Goal: Task Accomplishment & Management: Complete application form

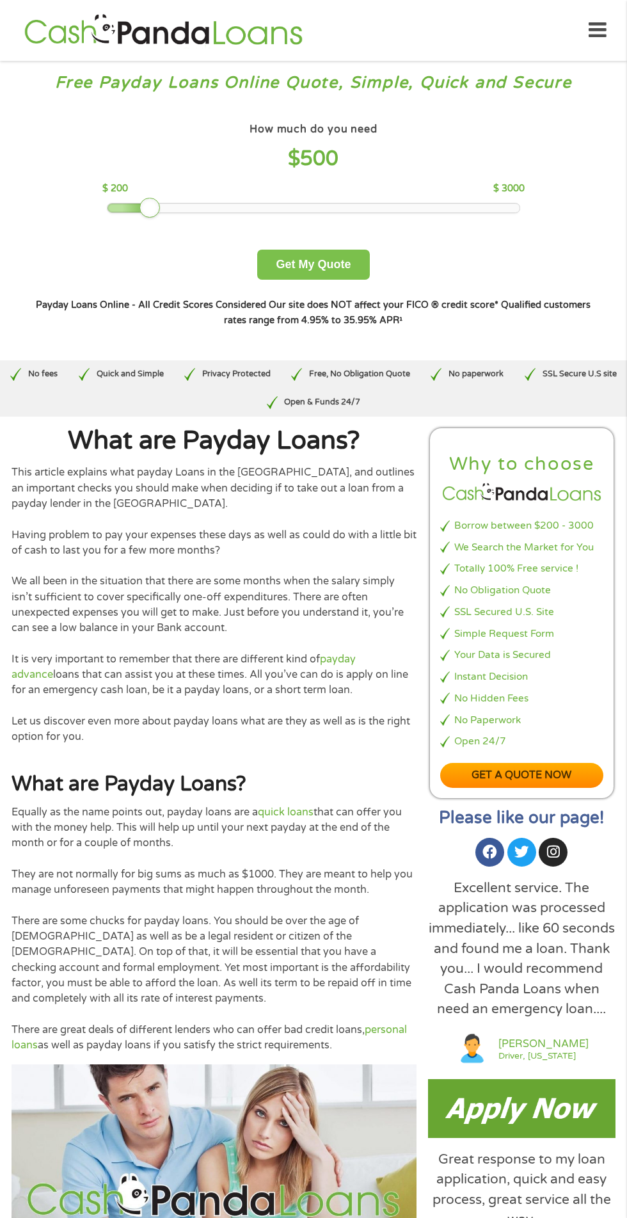
click at [283, 253] on button "Get My Quote" at bounding box center [313, 265] width 112 height 30
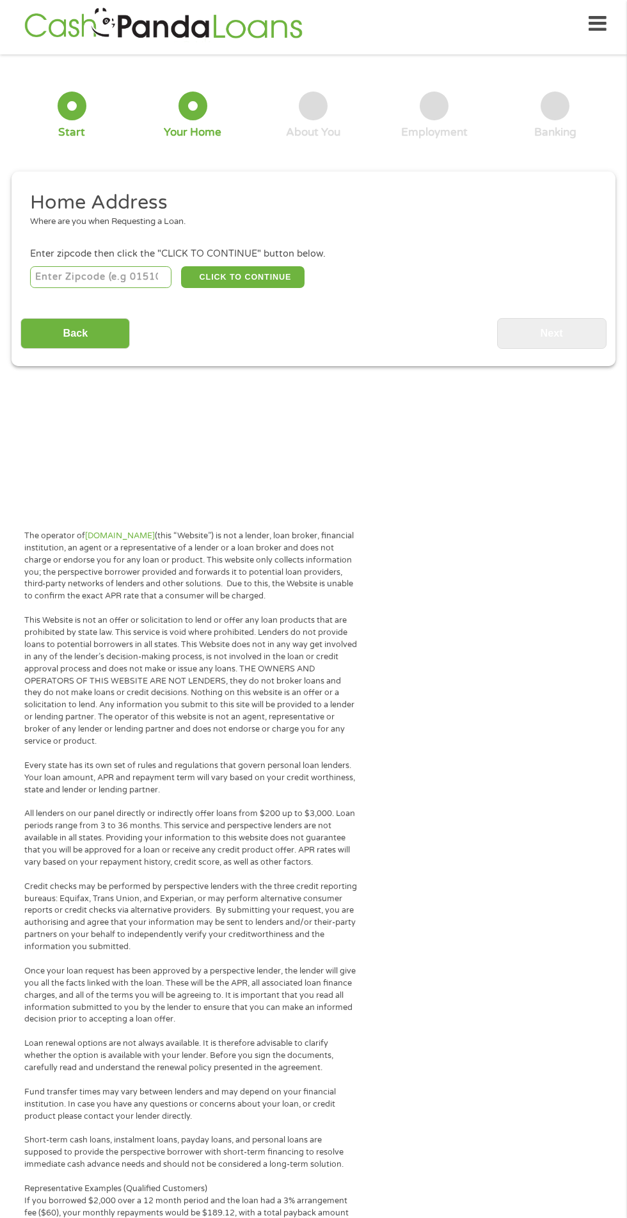
click at [52, 274] on input "number" at bounding box center [101, 277] width 142 height 22
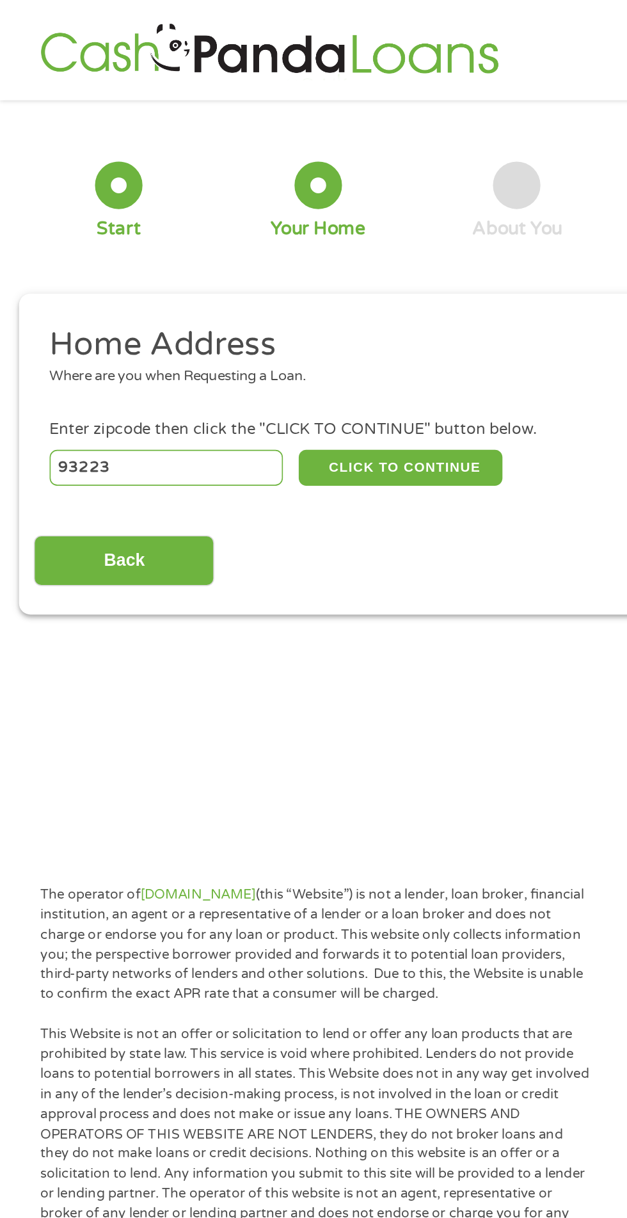
type input "93223"
click at [259, 292] on button "CLICK TO CONTINUE" at bounding box center [243, 284] width 124 height 22
type input "93223"
type input "[GEOGRAPHIC_DATA]"
select select "[US_STATE]"
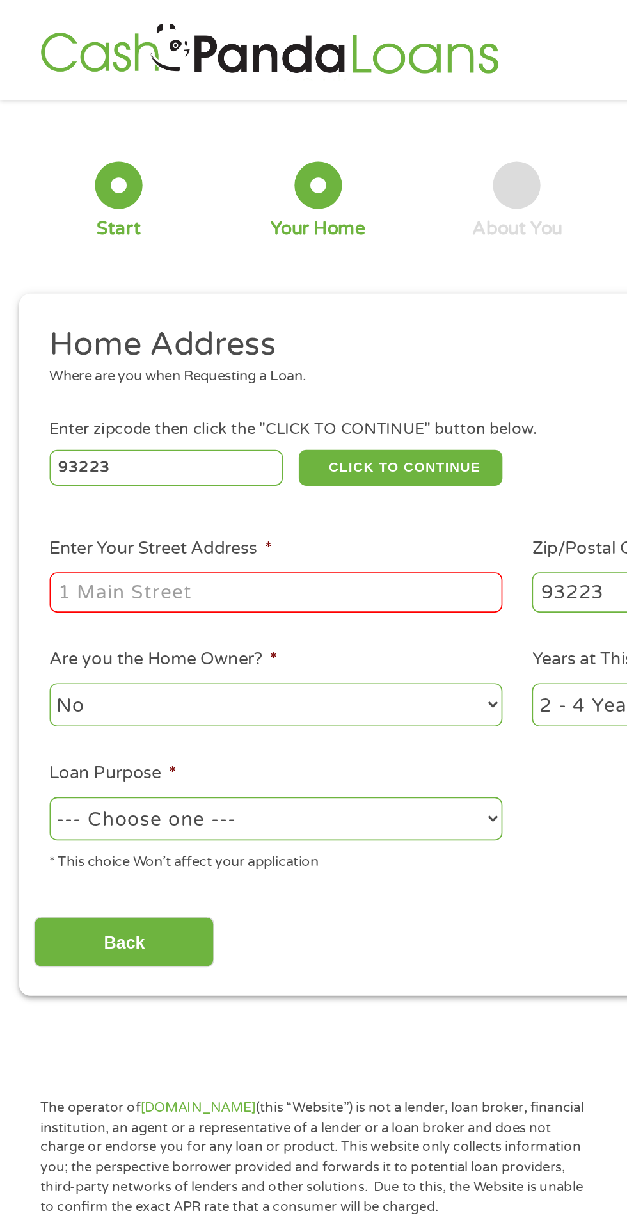
click at [209, 356] on input "Enter Your Street Address *" at bounding box center [167, 359] width 275 height 24
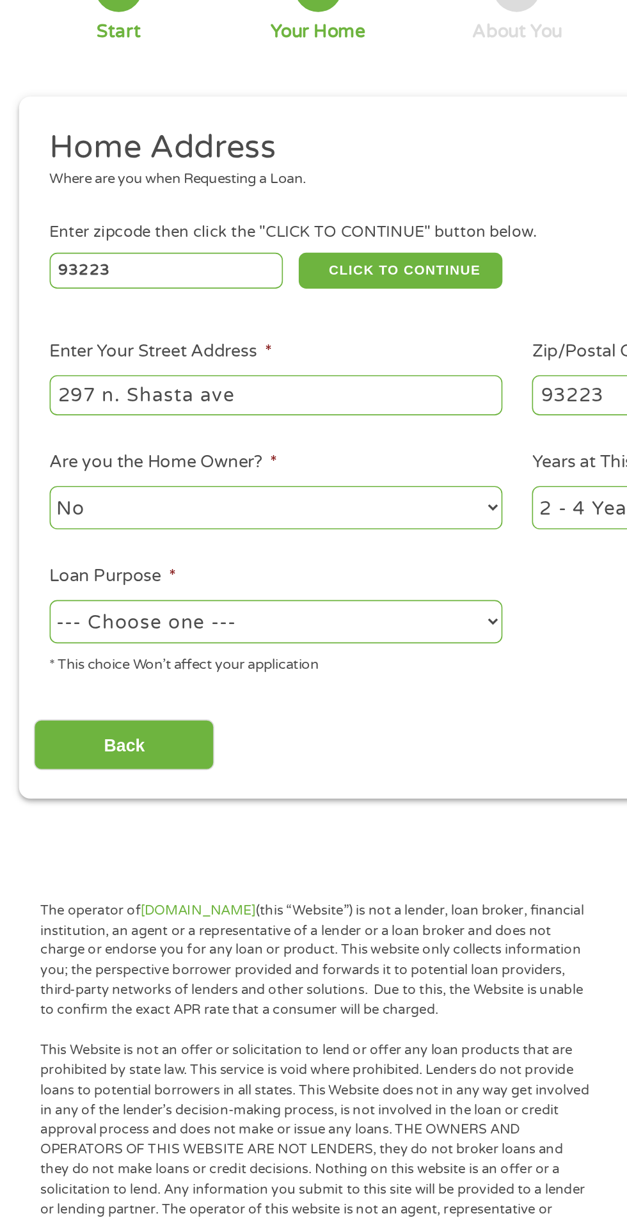
type input "297 n. Shasta ave"
click at [241, 428] on select "No Yes" at bounding box center [167, 427] width 275 height 26
click at [30, 415] on select "No Yes" at bounding box center [167, 427] width 275 height 26
click at [210, 502] on select "--- Choose one --- Pay Bills Debt Consolidation Home Improvement Major Purchase…" at bounding box center [167, 496] width 275 height 26
select select "shorttermcash"
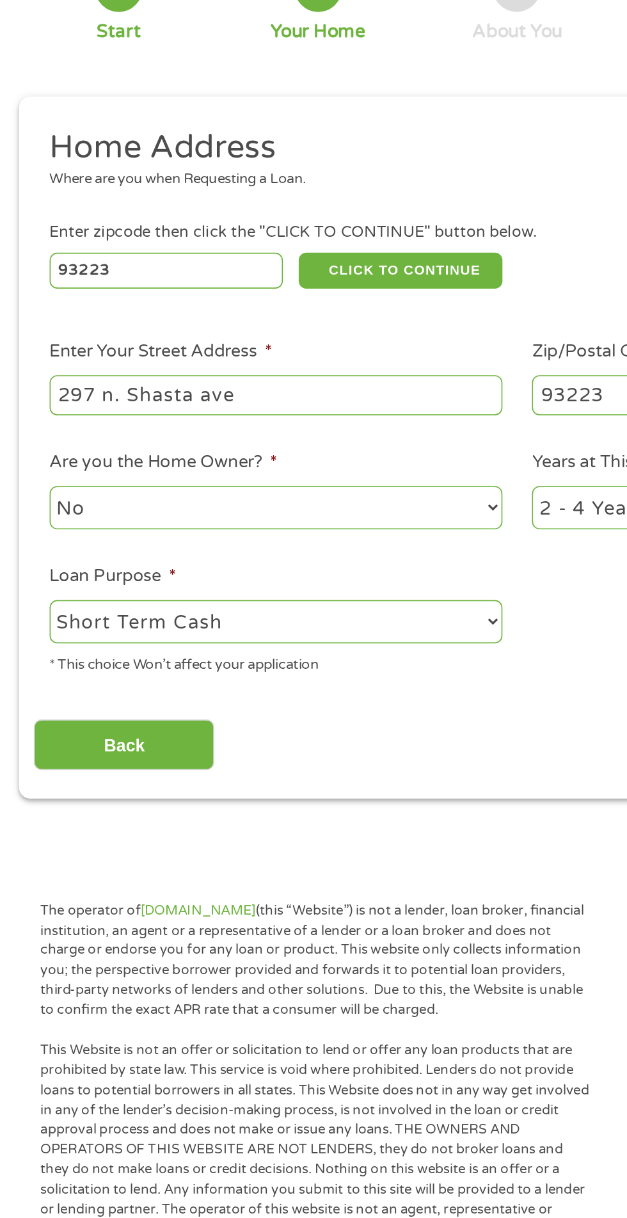
click at [30, 484] on select "--- Choose one --- Pay Bills Debt Consolidation Home Improvement Major Purchase…" at bounding box center [167, 496] width 275 height 26
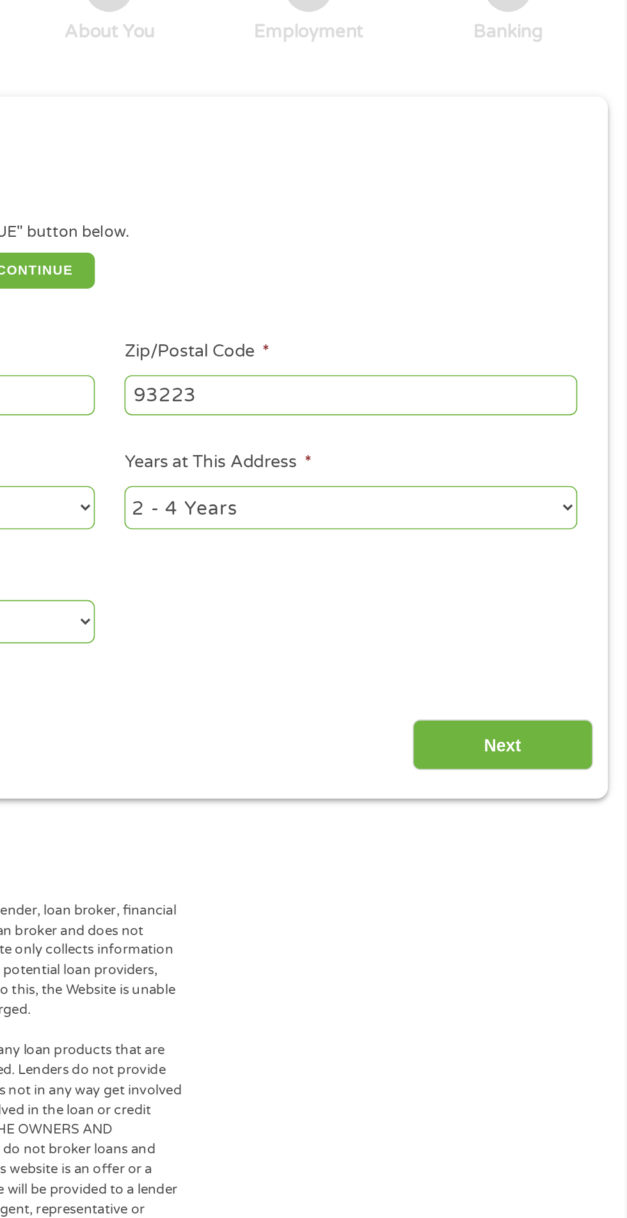
click at [544, 568] on input "Next" at bounding box center [551, 570] width 109 height 31
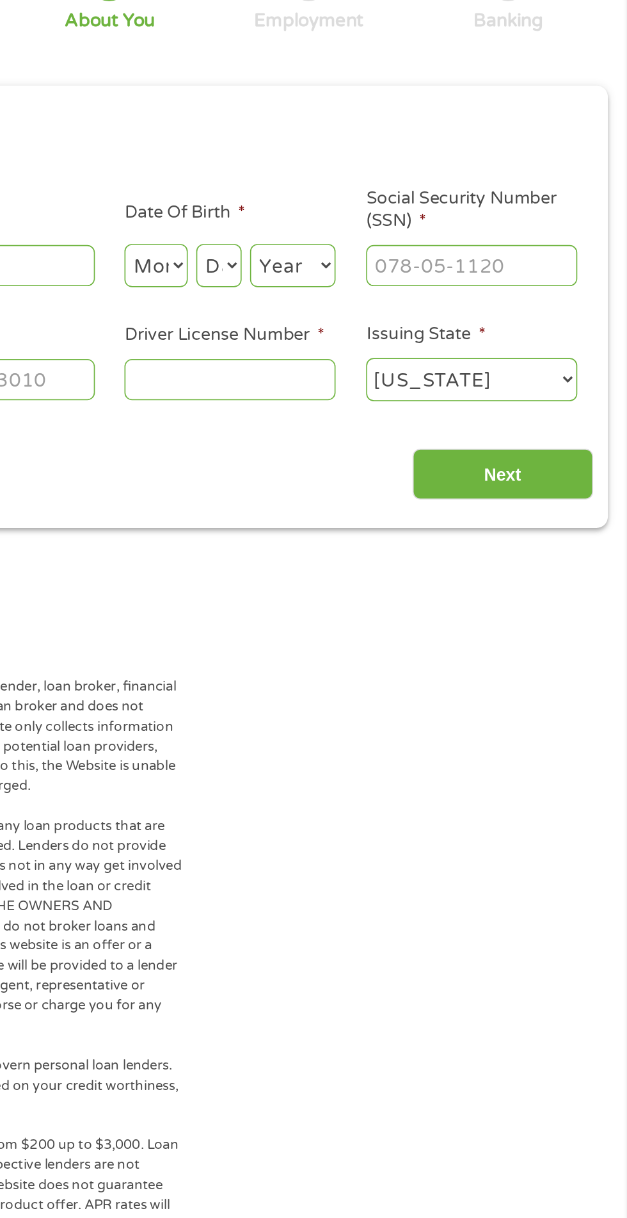
scroll to position [5, 5]
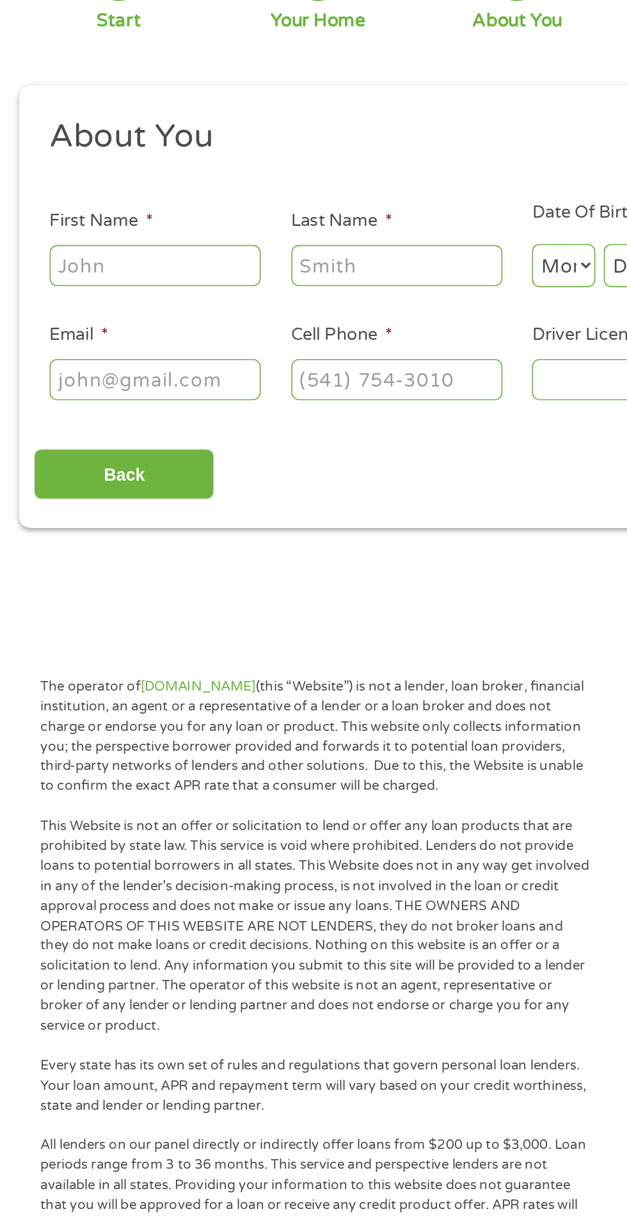
click at [131, 281] on input "First Name *" at bounding box center [94, 280] width 128 height 24
type input "[PERSON_NAME]"
type input "[EMAIL_ADDRESS][DOMAIN_NAME]"
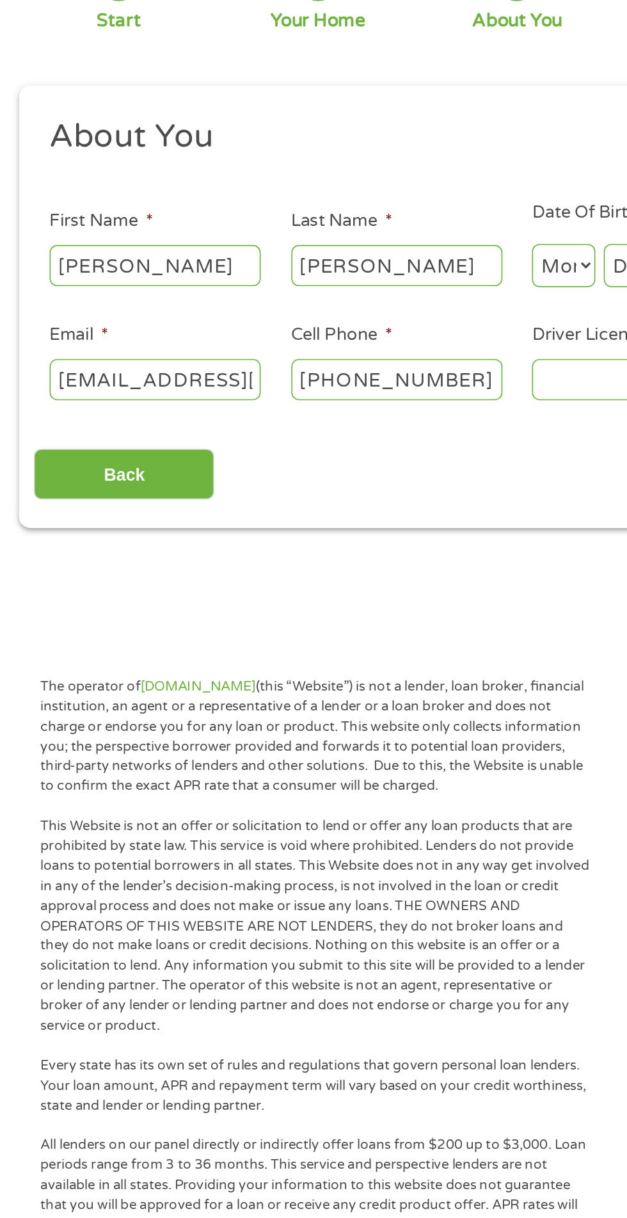
click at [261, 351] on input "[PHONE_NUMBER]" at bounding box center [241, 349] width 128 height 24
type input "[PHONE_NUMBER]"
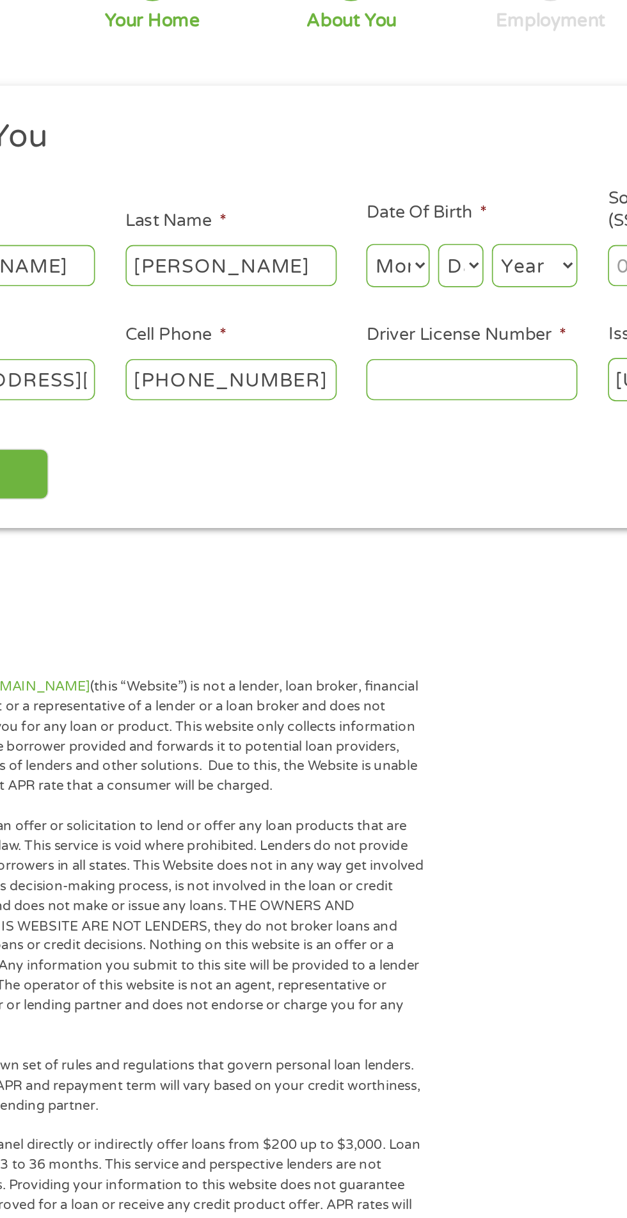
click at [332, 280] on select "Month 1 2 3 4 5 6 7 8 9 10 11 12" at bounding box center [342, 280] width 38 height 26
select select "5"
click at [323, 268] on select "Month 1 2 3 4 5 6 7 8 9 10 11 12" at bounding box center [342, 280] width 38 height 26
click at [372, 283] on select "Day 1 2 3 4 5 6 7 8 9 10 11 12 13 14 15 16 17 18 19 20 21 22 23 24 25 26 27 28 …" at bounding box center [380, 280] width 28 height 26
select select "7"
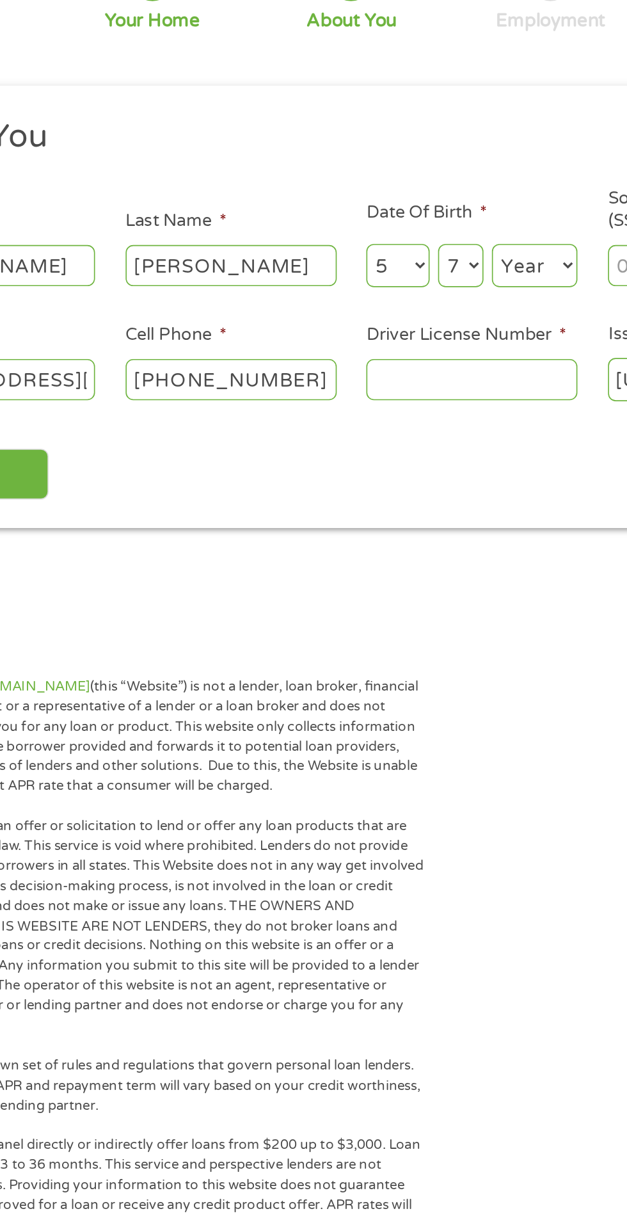
click at [366, 268] on select "Day 1 2 3 4 5 6 7 8 9 10 11 12 13 14 15 16 17 18 19 20 21 22 23 24 25 26 27 28 …" at bounding box center [380, 280] width 28 height 26
click at [416, 281] on select "Year [DATE] 2006 2005 2004 2003 2002 2001 2000 1999 1998 1997 1996 1995 1994 19…" at bounding box center [425, 280] width 52 height 26
select select "1980"
click at [399, 268] on select "Year [DATE] 2006 2005 2004 2003 2002 2001 2000 1999 1998 1997 1996 1995 1994 19…" at bounding box center [425, 280] width 52 height 26
click at [389, 346] on input "Driver License Number *" at bounding box center [387, 349] width 128 height 24
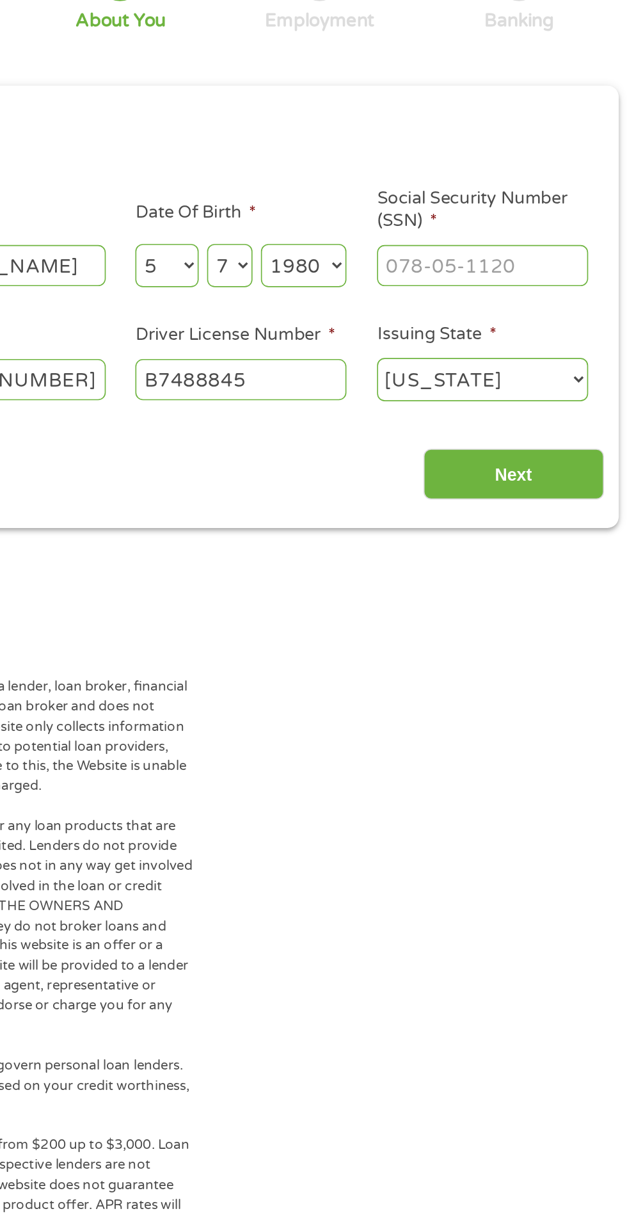
type input "B7488845"
click at [545, 279] on input "Social Security Number (SSN) *" at bounding box center [533, 280] width 128 height 24
type input "626-16-6968"
click at [564, 408] on input "Next" at bounding box center [551, 407] width 109 height 31
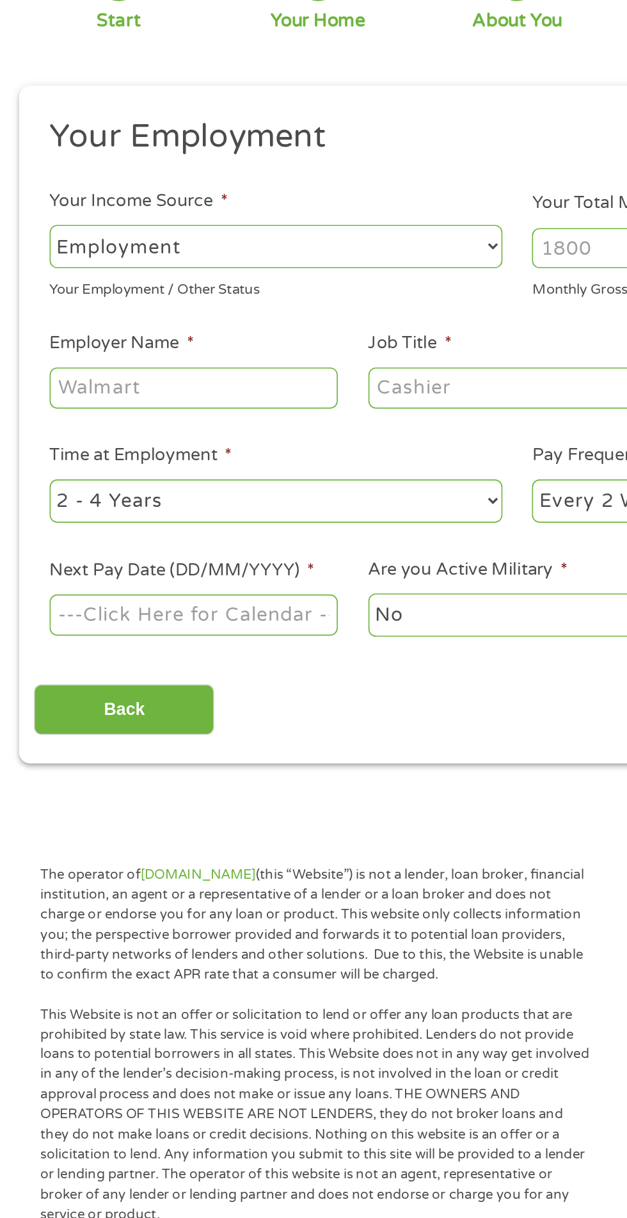
click at [241, 267] on select "--- Choose one --- Employment [DEMOGRAPHIC_DATA] Benefits" at bounding box center [167, 269] width 275 height 26
select select "benefits"
click at [30, 256] on select "--- Choose one --- Employment [DEMOGRAPHIC_DATA] Benefits" at bounding box center [167, 269] width 275 height 26
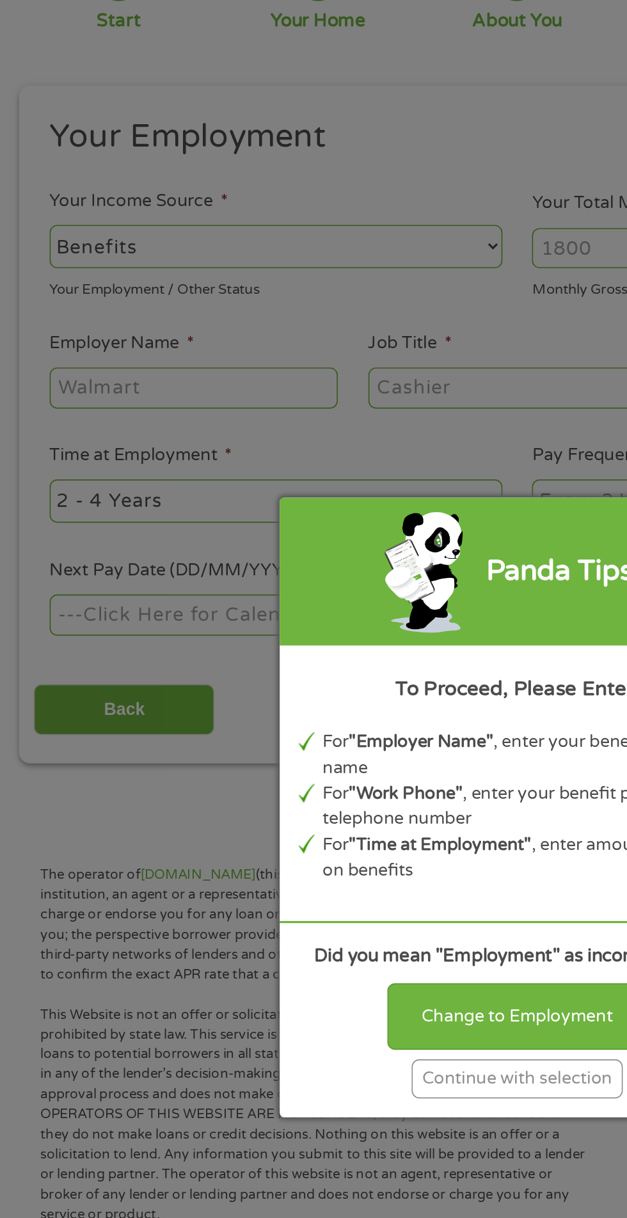
type input "Other"
type input "[PHONE_NUMBER]"
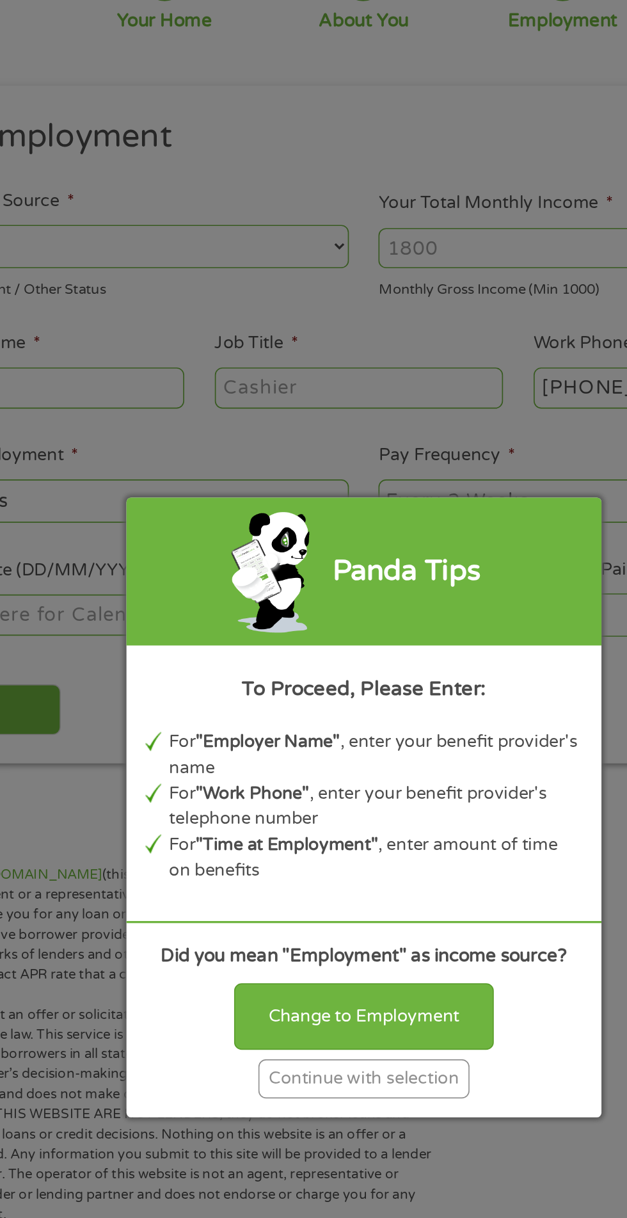
click at [348, 778] on div "Continue with selection" at bounding box center [314, 773] width 128 height 24
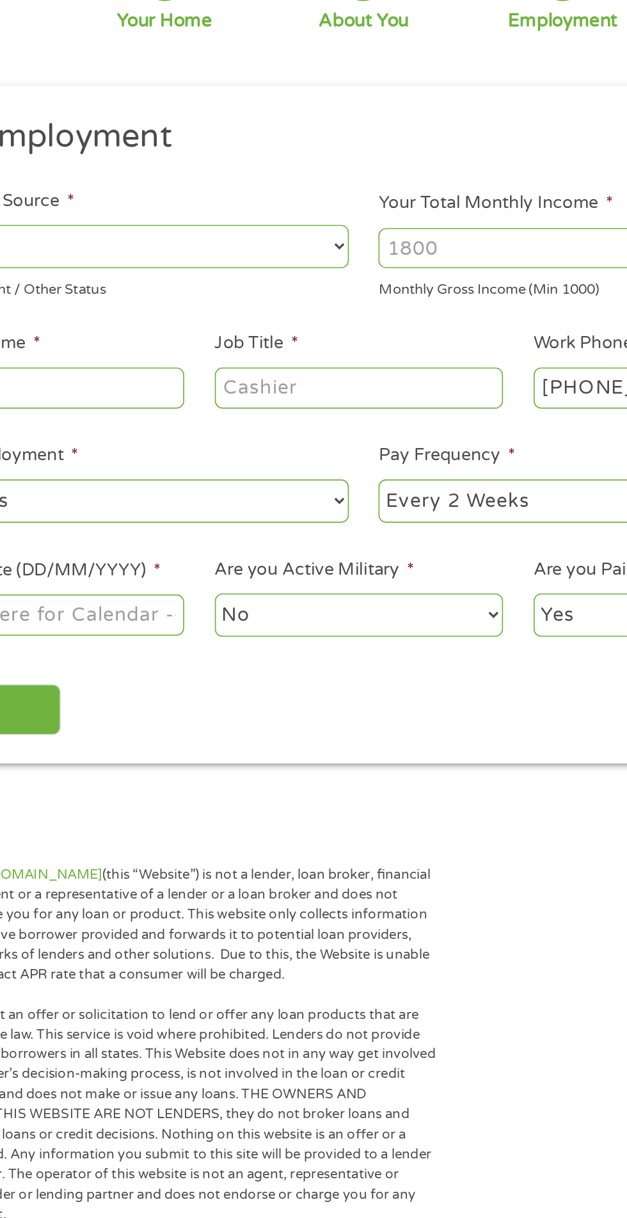
click at [386, 275] on input "Your Total Monthly Income *" at bounding box center [460, 270] width 275 height 24
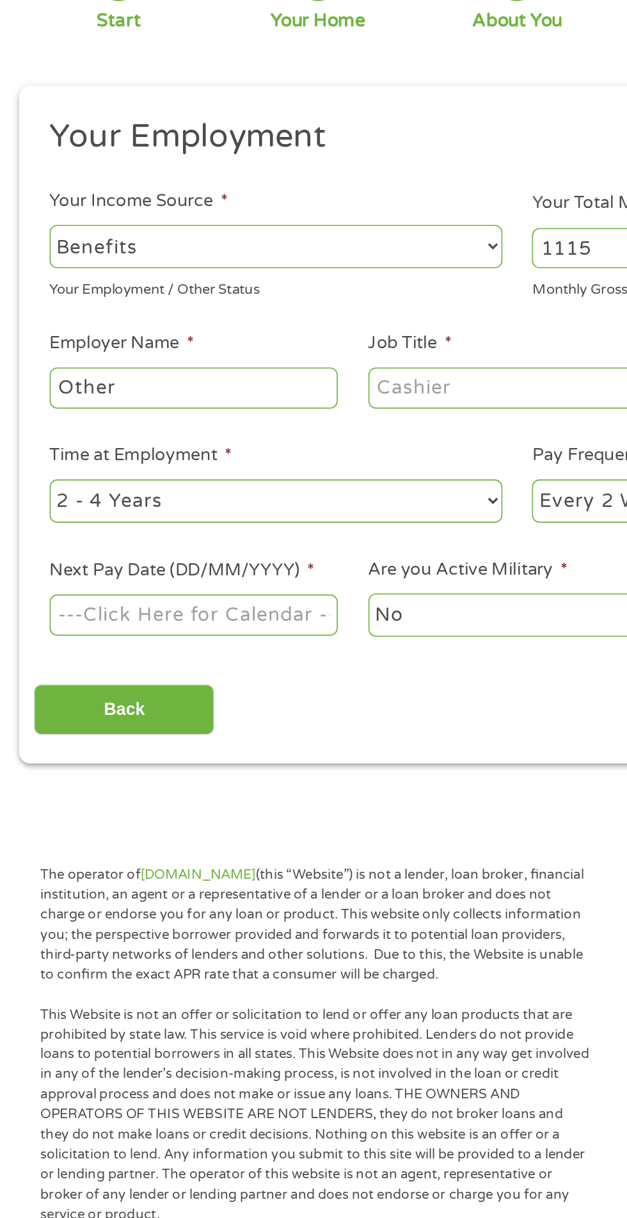
type input "1115"
click at [173, 358] on input "Other" at bounding box center [117, 354] width 175 height 24
type input "O"
type input "tulare works"
click at [293, 349] on input "Job Title *" at bounding box center [310, 354] width 175 height 24
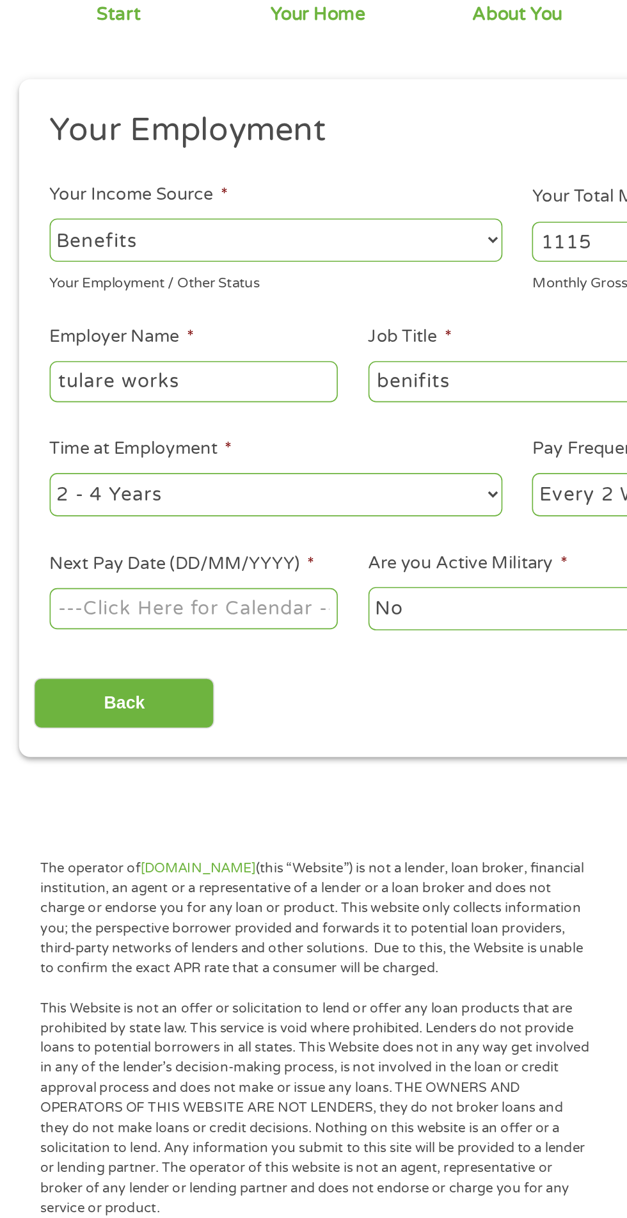
type input "benifits"
click at [260, 426] on select "--- Choose one --- 1 Year or less 1 - 2 Years 2 - 4 Years Over 4 Years" at bounding box center [167, 423] width 275 height 26
select select "24months"
click at [30, 411] on select "--- Choose one --- 1 Year or less 1 - 2 Years 2 - 4 Years Over 4 Years" at bounding box center [167, 423] width 275 height 26
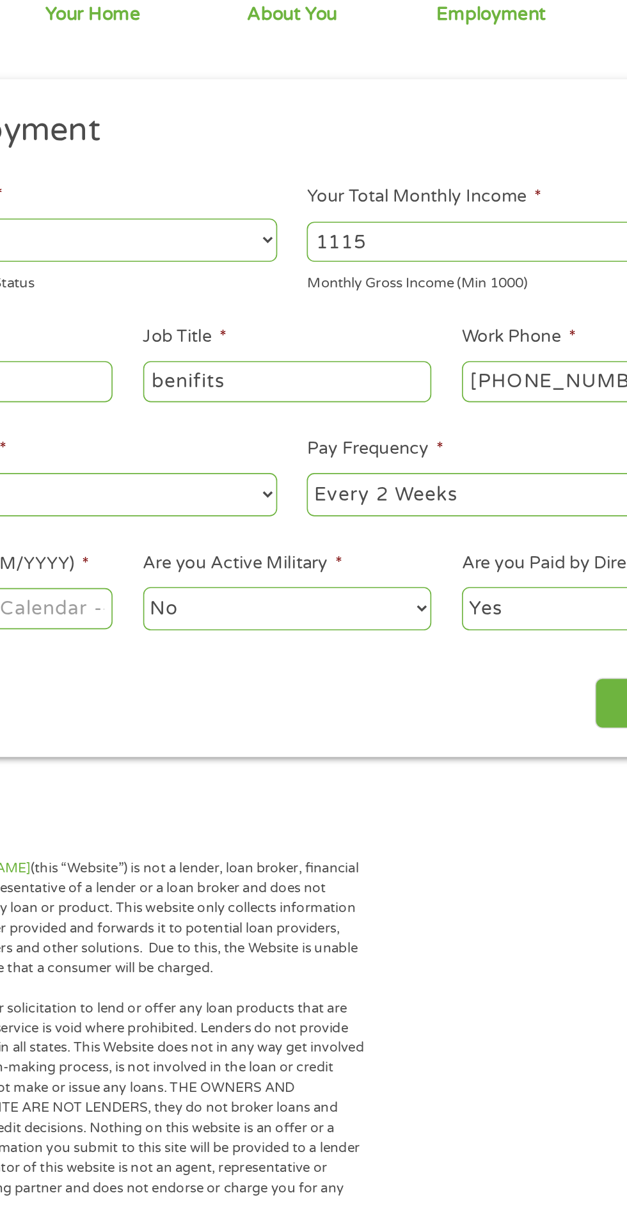
click at [435, 425] on select "--- Choose one --- Every 2 Weeks Every Week Monthly Semi-Monthly" at bounding box center [460, 423] width 275 height 26
select select "monthly"
click at [323, 411] on select "--- Choose one --- Every 2 Weeks Every Week Monthly Semi-Monthly" at bounding box center [460, 423] width 275 height 26
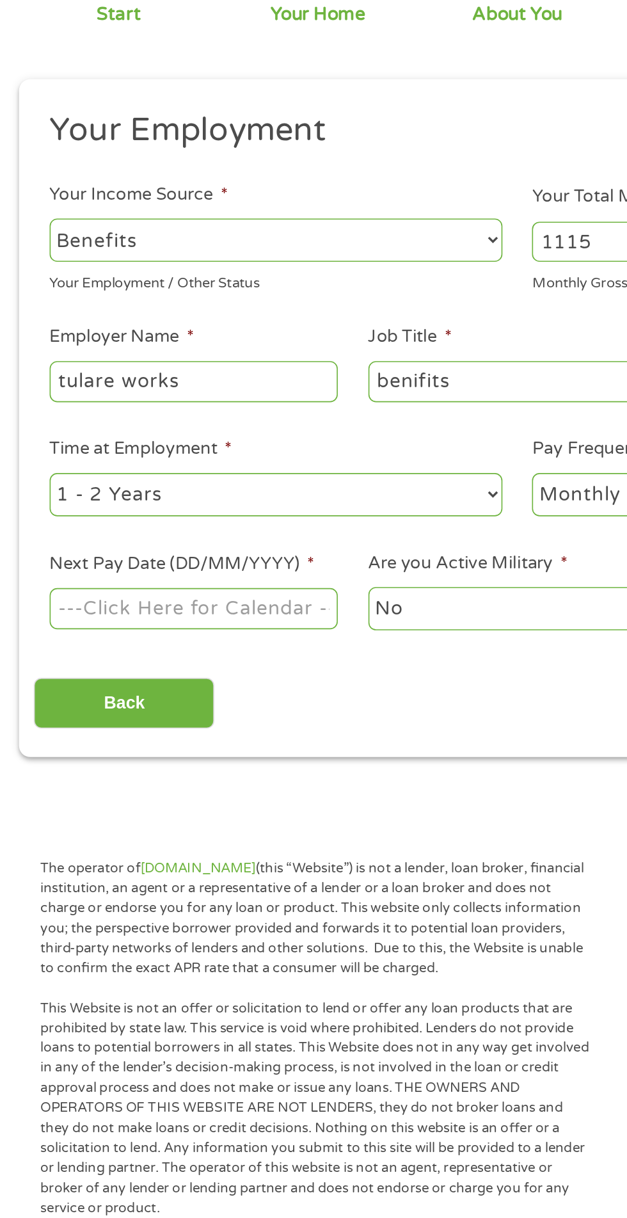
click at [165, 493] on body "Home Get Loan Offer How it works FAQs Blog Cash Loans Quick Loans Online Loans …" at bounding box center [313, 970] width 627 height 1952
click at [182, 490] on input "Next Pay Date (DD/MM/YYYY) *" at bounding box center [117, 492] width 175 height 24
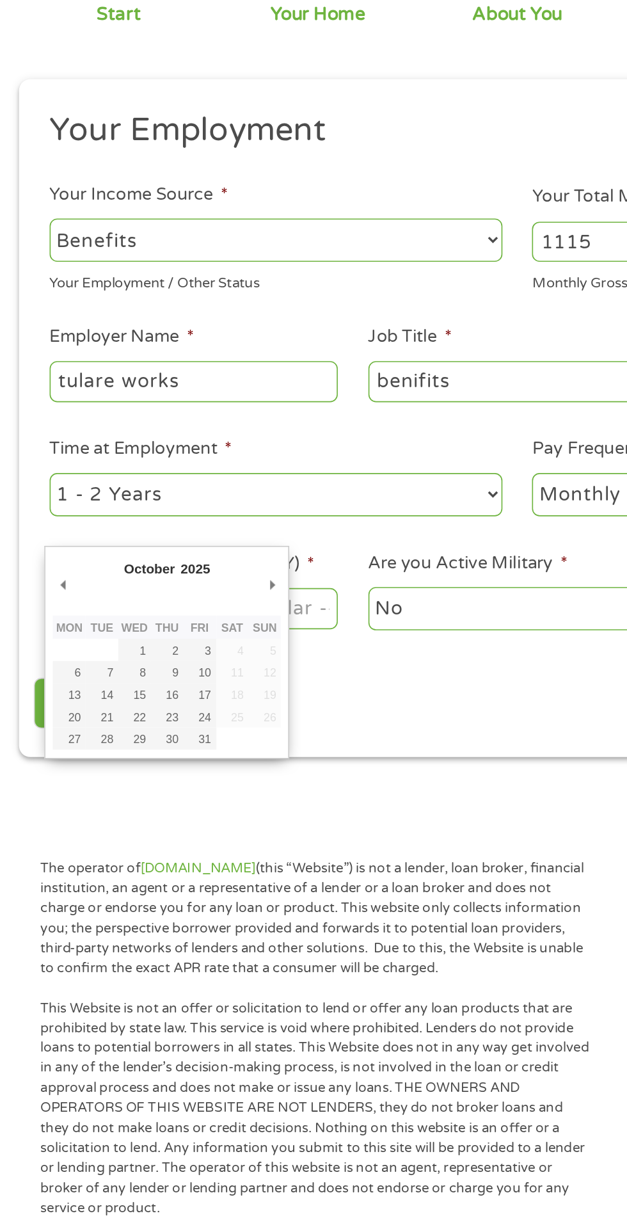
type input "[DATE]"
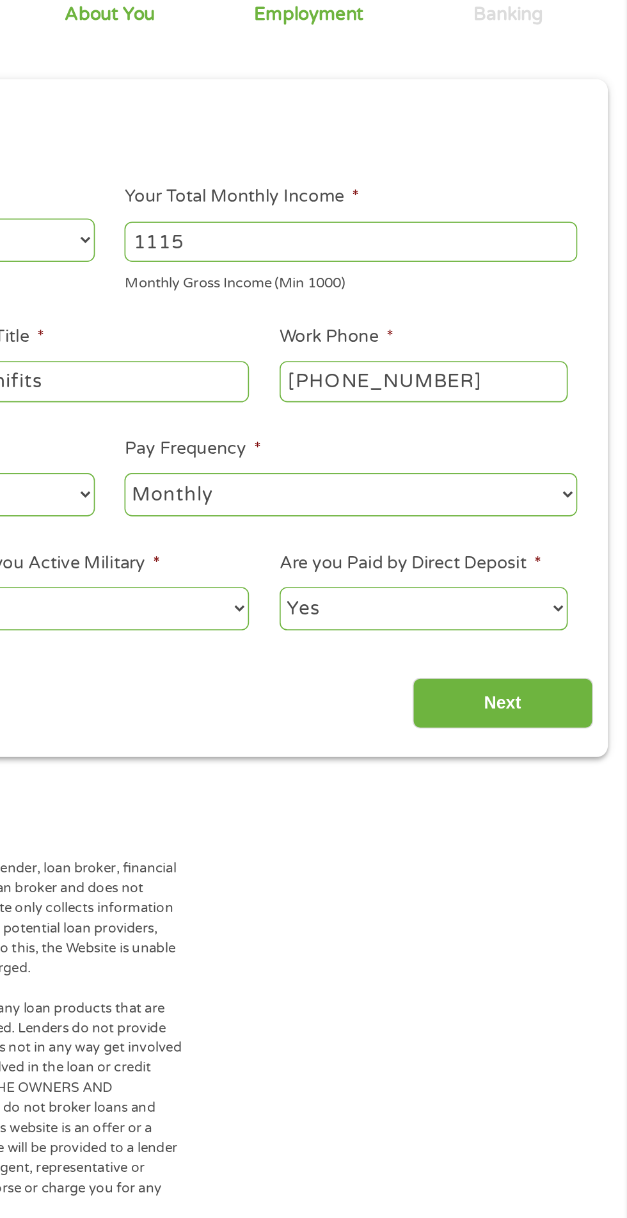
click at [566, 557] on input "Next" at bounding box center [551, 549] width 109 height 31
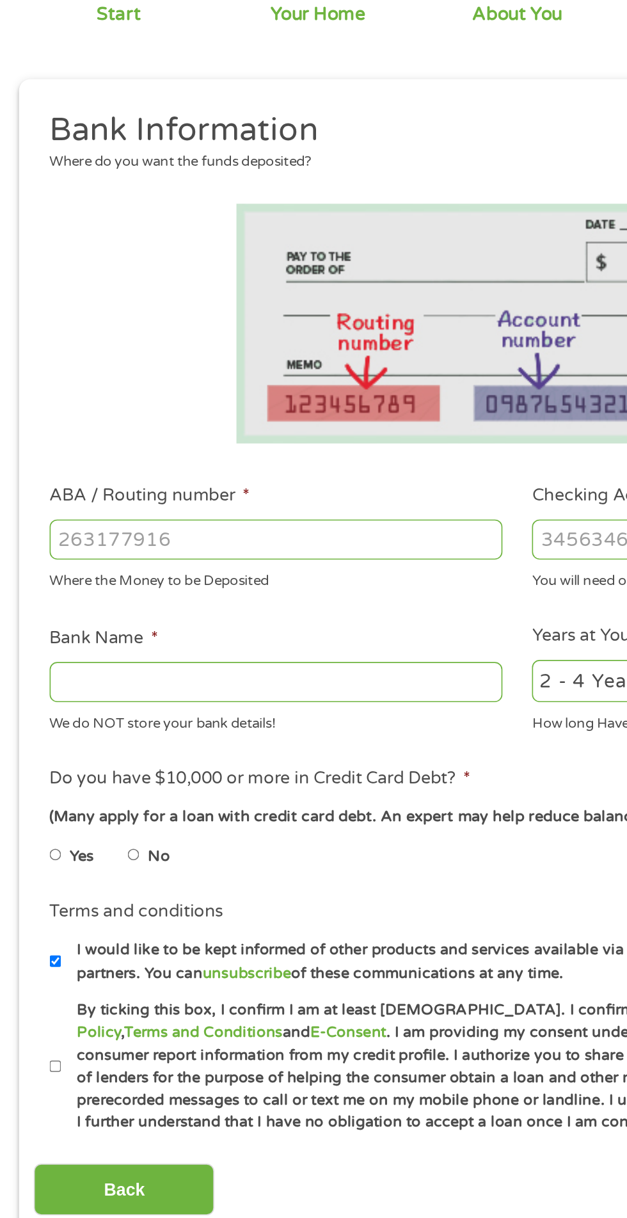
click at [85, 642] on input "No" at bounding box center [81, 642] width 8 height 20
radio input "true"
click at [33, 774] on input "By ticking this box, I confirm I am at least [DEMOGRAPHIC_DATA]. I confirm I ha…" at bounding box center [34, 770] width 8 height 20
checkbox input "true"
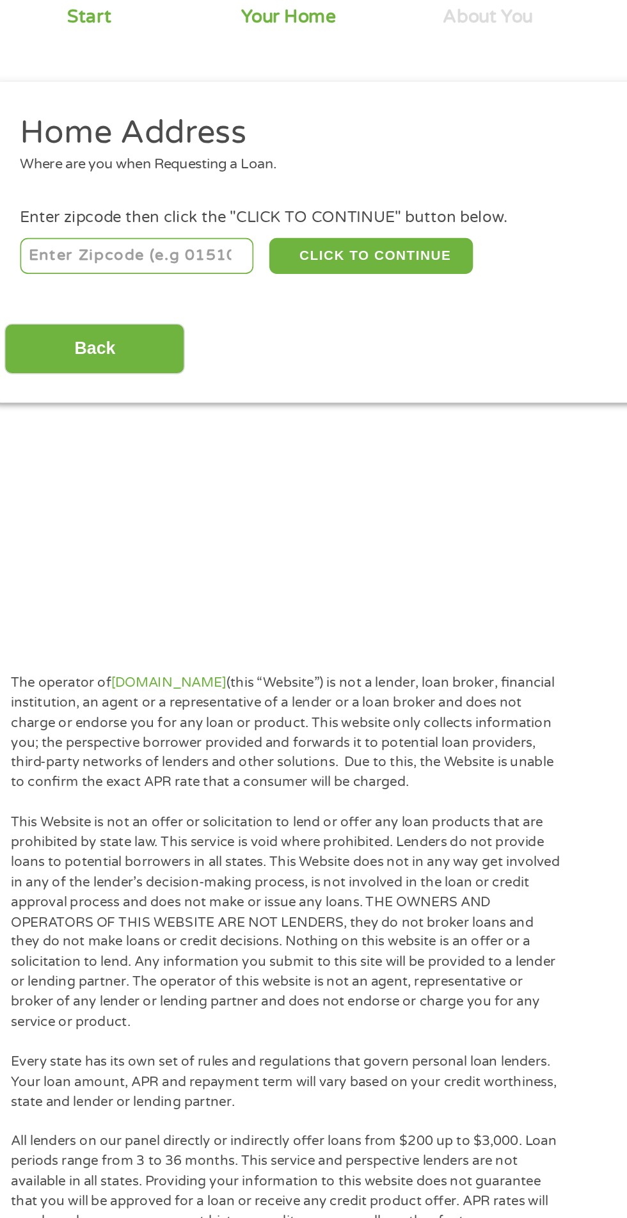
click at [137, 278] on input "number" at bounding box center [101, 277] width 142 height 22
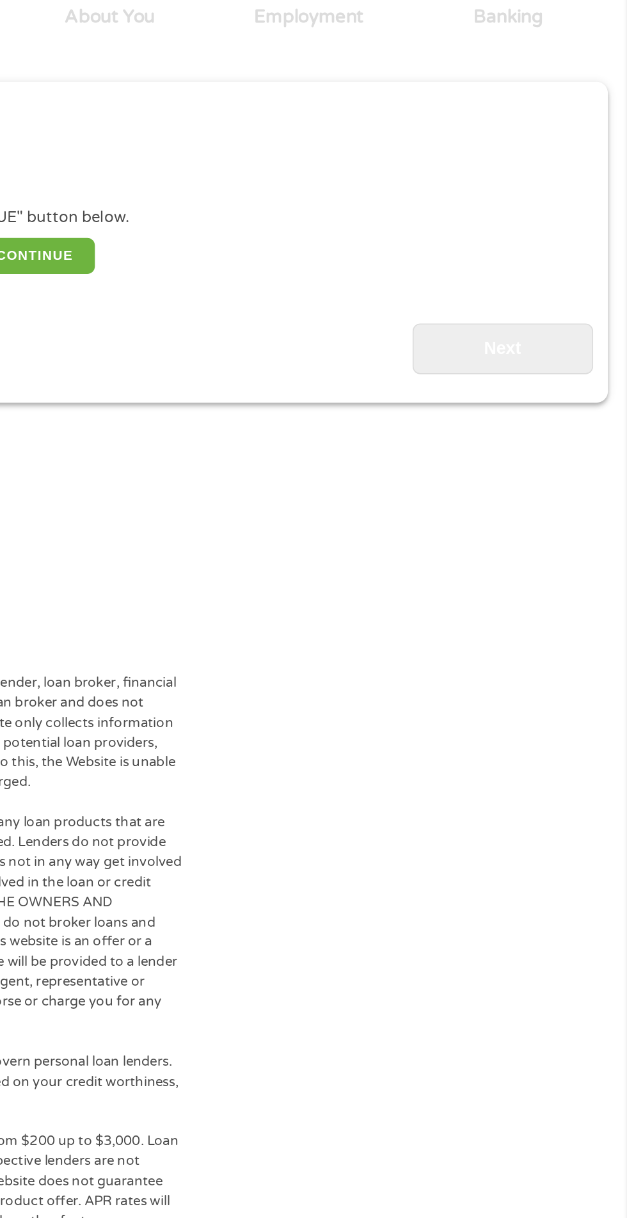
type input "93223"
click at [283, 271] on button "CLICK TO CONTINUE" at bounding box center [243, 277] width 124 height 22
type input "93223"
type input "[GEOGRAPHIC_DATA]"
select select "[US_STATE]"
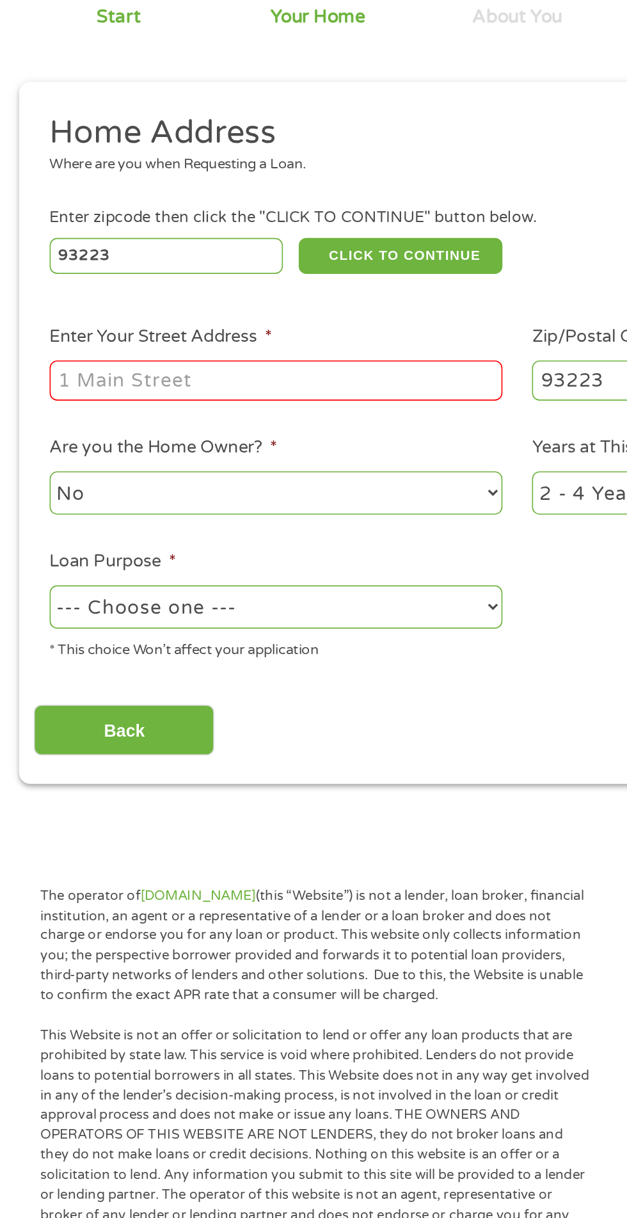
click at [205, 355] on input "Enter Your Street Address *" at bounding box center [167, 352] width 275 height 24
type input "3"
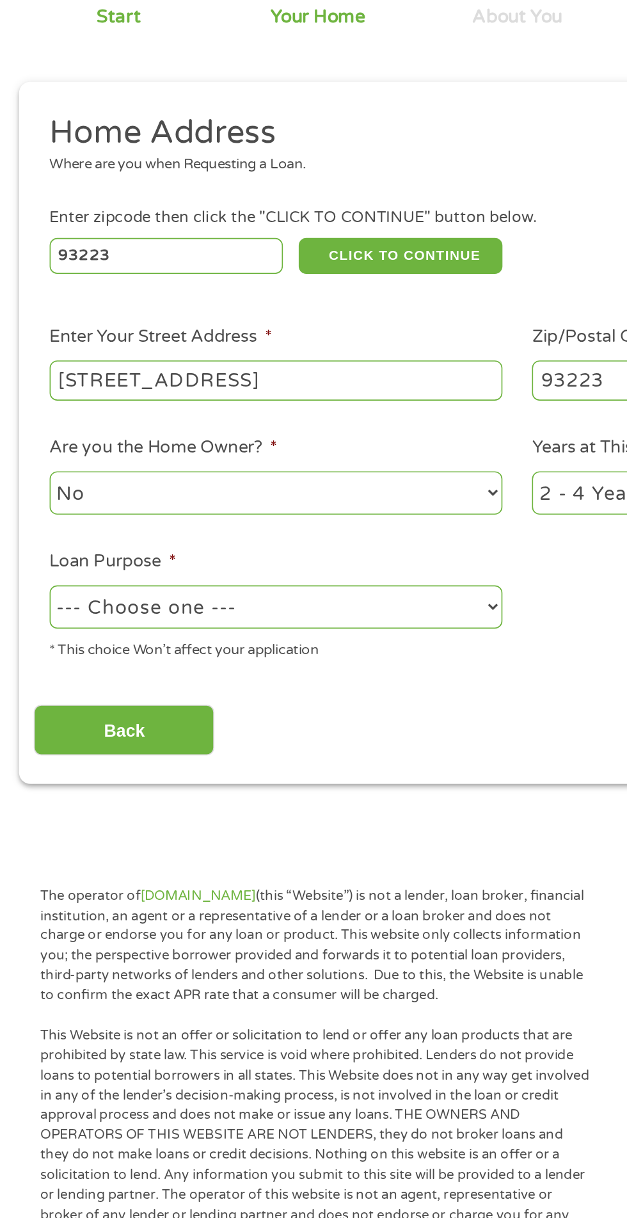
type input "297 n Shasta ave"
click at [244, 485] on select "--- Choose one --- Pay Bills Debt Consolidation Home Improvement Major Purchase…" at bounding box center [167, 490] width 275 height 26
select select "shorttermcash"
click at [30, 478] on select "--- Choose one --- Pay Bills Debt Consolidation Home Improvement Major Purchase…" at bounding box center [167, 490] width 275 height 26
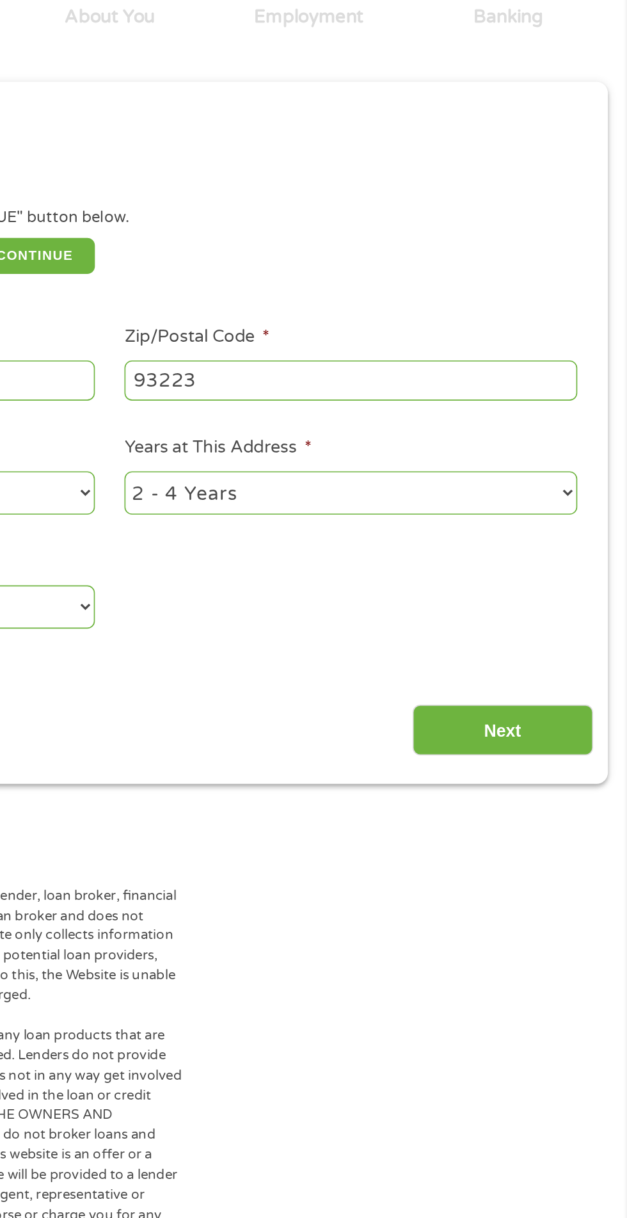
click at [549, 575] on input "Next" at bounding box center [551, 564] width 109 height 31
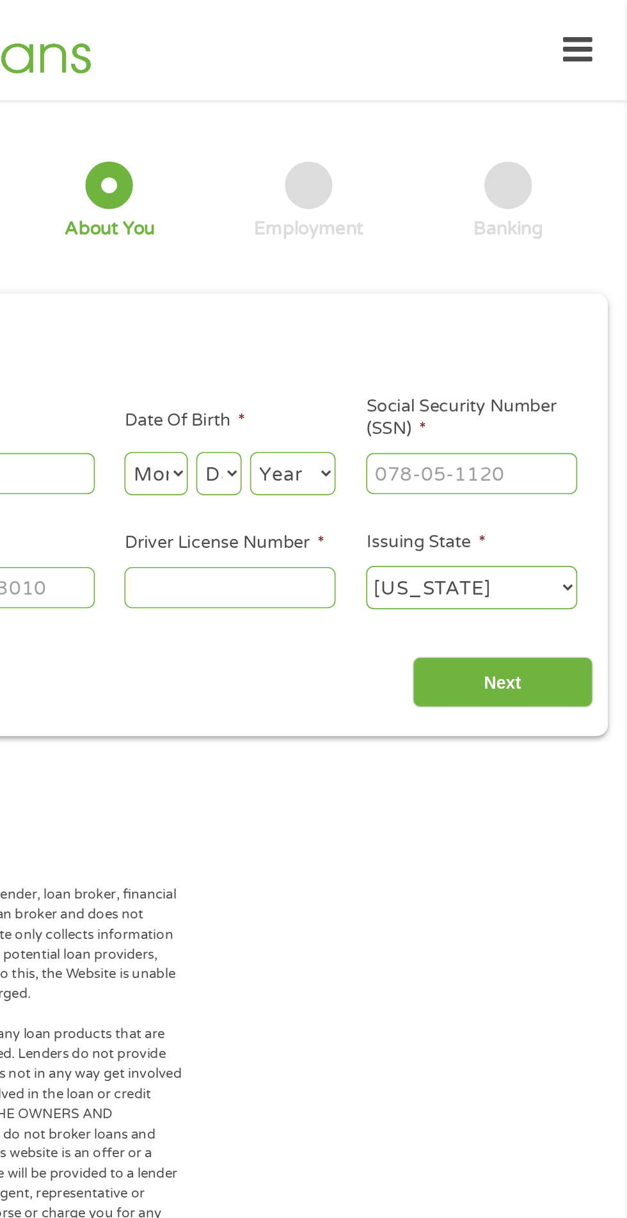
click at [522, 288] on input "Social Security Number (SSN) *" at bounding box center [533, 287] width 128 height 24
type input "626-16-6968"
click at [419, 362] on input "Driver License Number *" at bounding box center [387, 356] width 128 height 24
type input "B7488845"
click at [355, 283] on select "Month 1 2 3 4 5 6 7 8 9 10 11 12" at bounding box center [342, 287] width 38 height 26
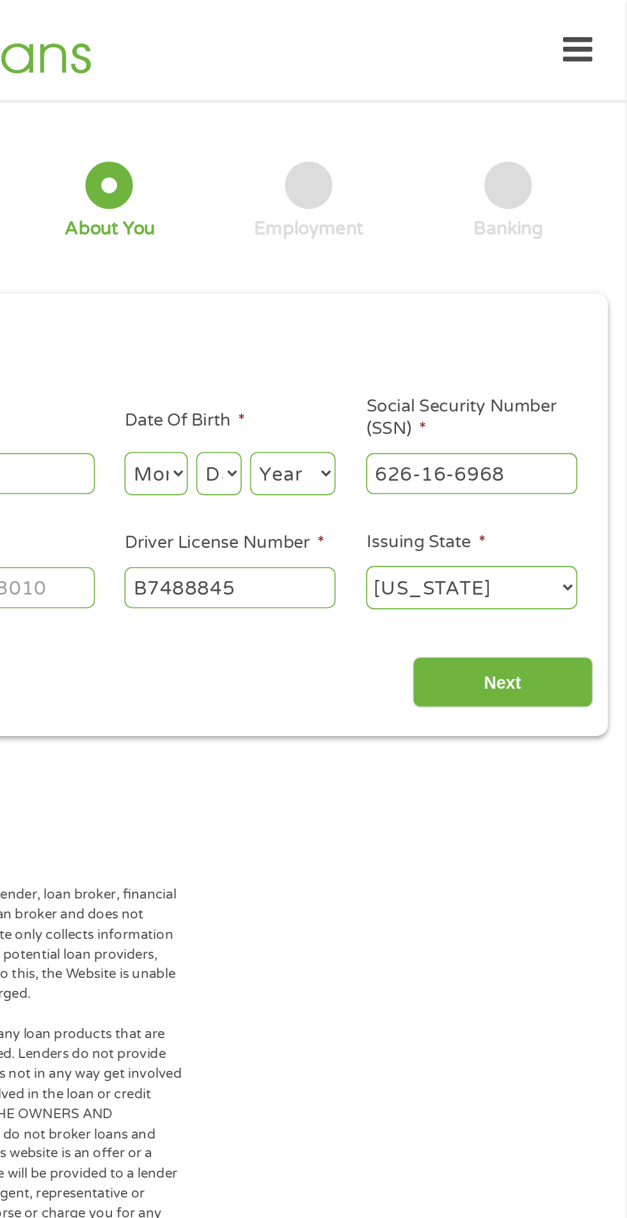
select select "5"
click at [323, 275] on select "Month 1 2 3 4 5 6 7 8 9 10 11 12" at bounding box center [342, 287] width 38 height 26
click at [374, 289] on select "Day 1 2 3 4 5 6 7 8 9 10 11 12 13 14 15 16 17 18 19 20 21 22 23 24 25 26 27 28 …" at bounding box center [380, 287] width 28 height 26
select select "7"
click at [366, 275] on select "Day 1 2 3 4 5 6 7 8 9 10 11 12 13 14 15 16 17 18 19 20 21 22 23 24 25 26 27 28 …" at bounding box center [380, 287] width 28 height 26
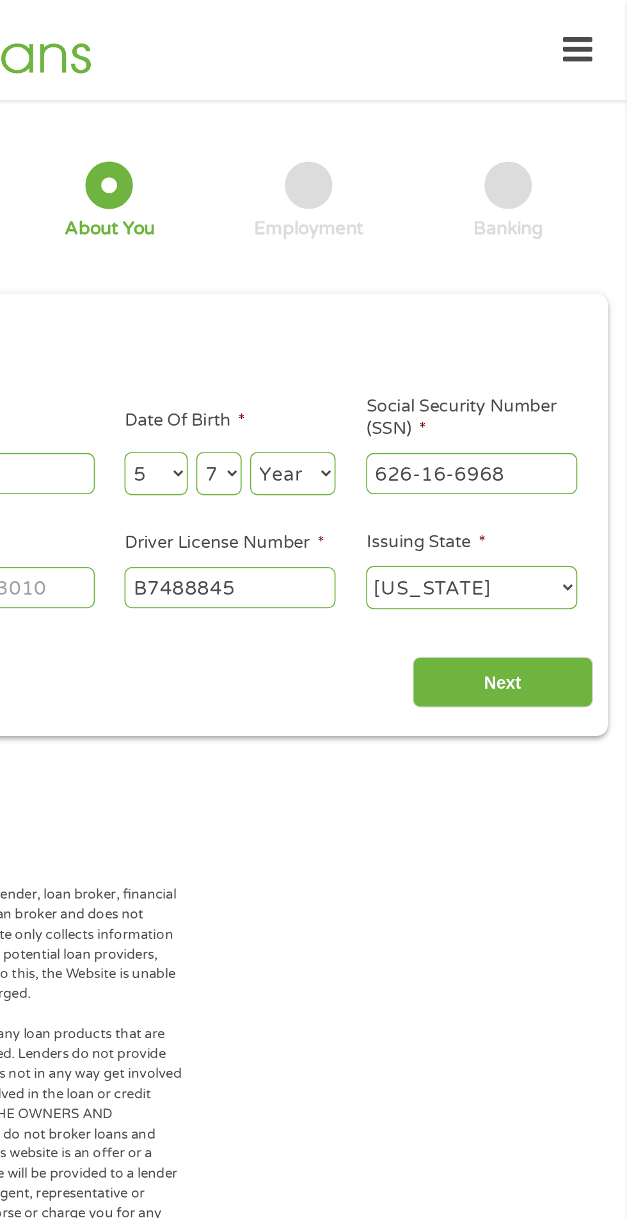
click at [438, 280] on select "Year [DATE] 2006 2005 2004 2003 2002 2001 2000 1999 1998 1997 1996 1995 1994 19…" at bounding box center [425, 287] width 52 height 26
select select "1980"
click at [399, 275] on select "Year [DATE] 2006 2005 2004 2003 2002 2001 2000 1999 1998 1997 1996 1995 1994 19…" at bounding box center [425, 287] width 52 height 26
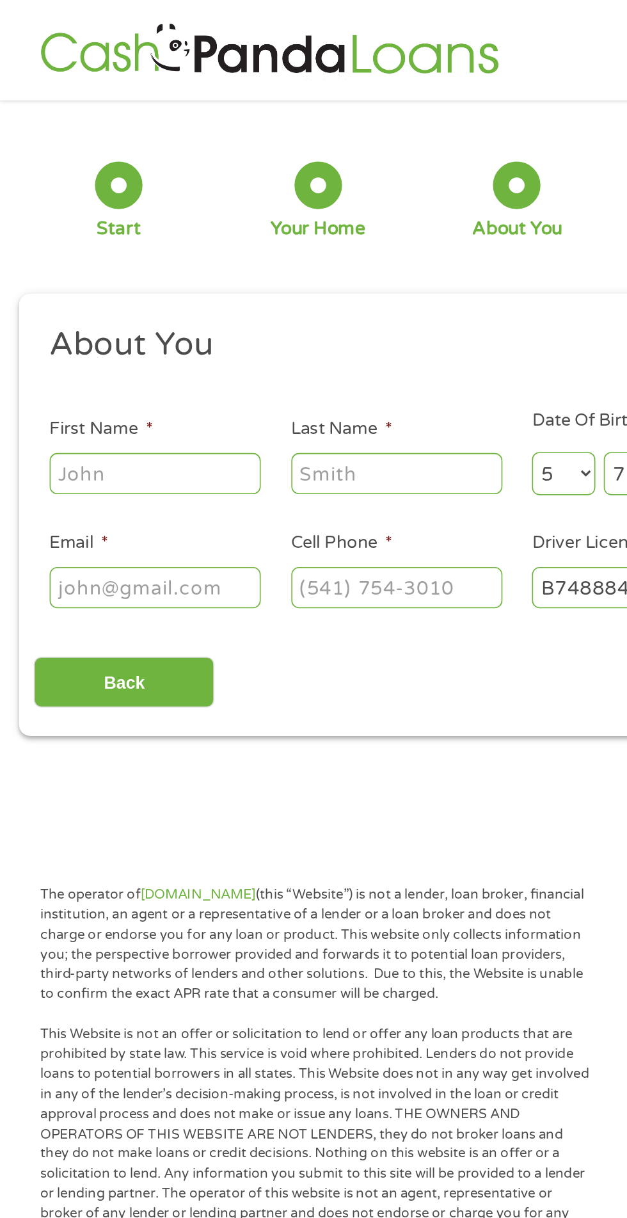
click at [225, 288] on input "Last Name *" at bounding box center [241, 287] width 128 height 24
type input "TREJO"
click at [111, 289] on input "First Name *" at bounding box center [94, 287] width 128 height 24
type input "ADRIENNE"
click at [125, 362] on input "Email *" at bounding box center [94, 356] width 128 height 24
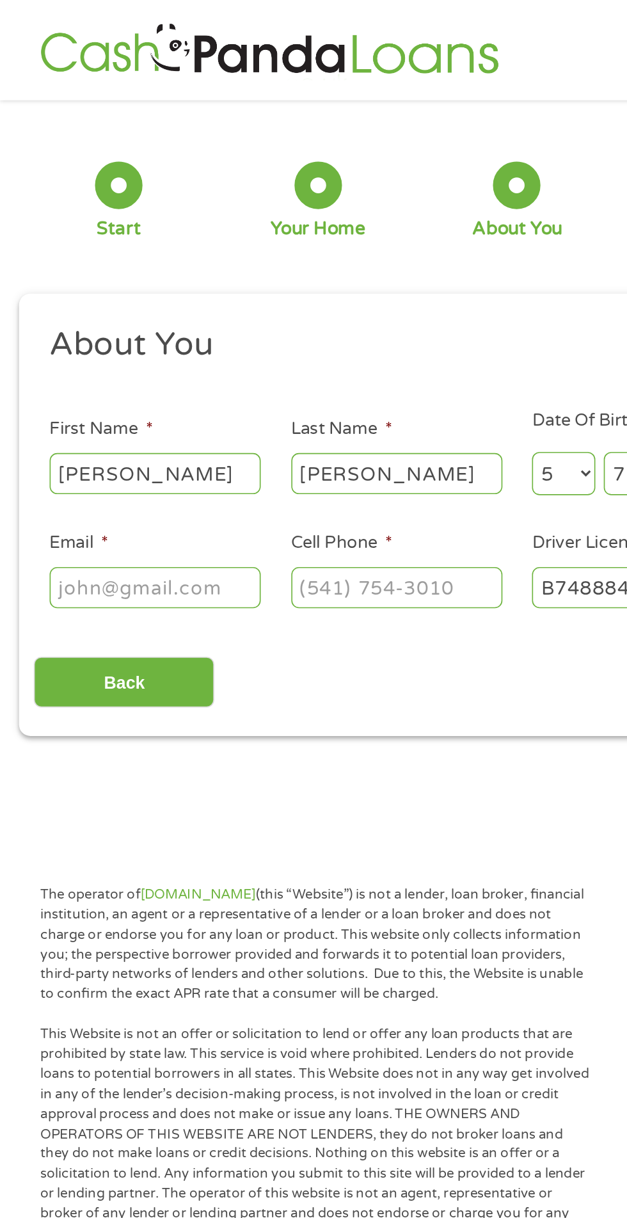
type input "[EMAIL_ADDRESS][DOMAIN_NAME]"
click at [267, 363] on input "[PHONE_NUMBER]" at bounding box center [241, 356] width 128 height 24
type input "[PHONE_NUMBER]"
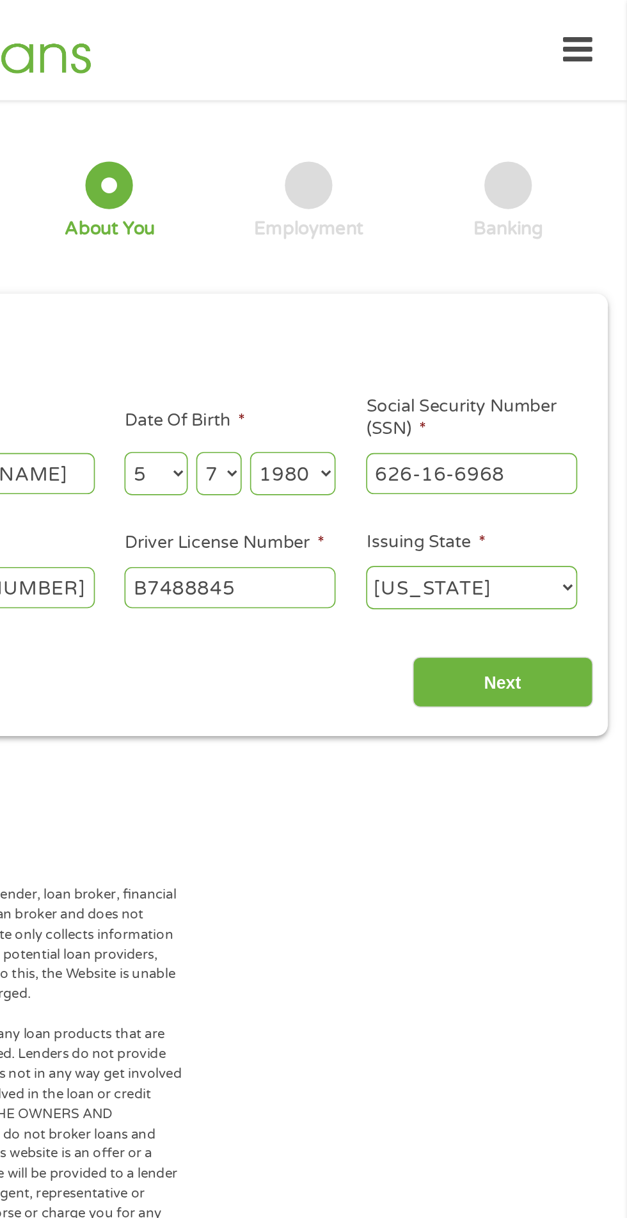
click at [554, 401] on input "Next" at bounding box center [551, 413] width 109 height 31
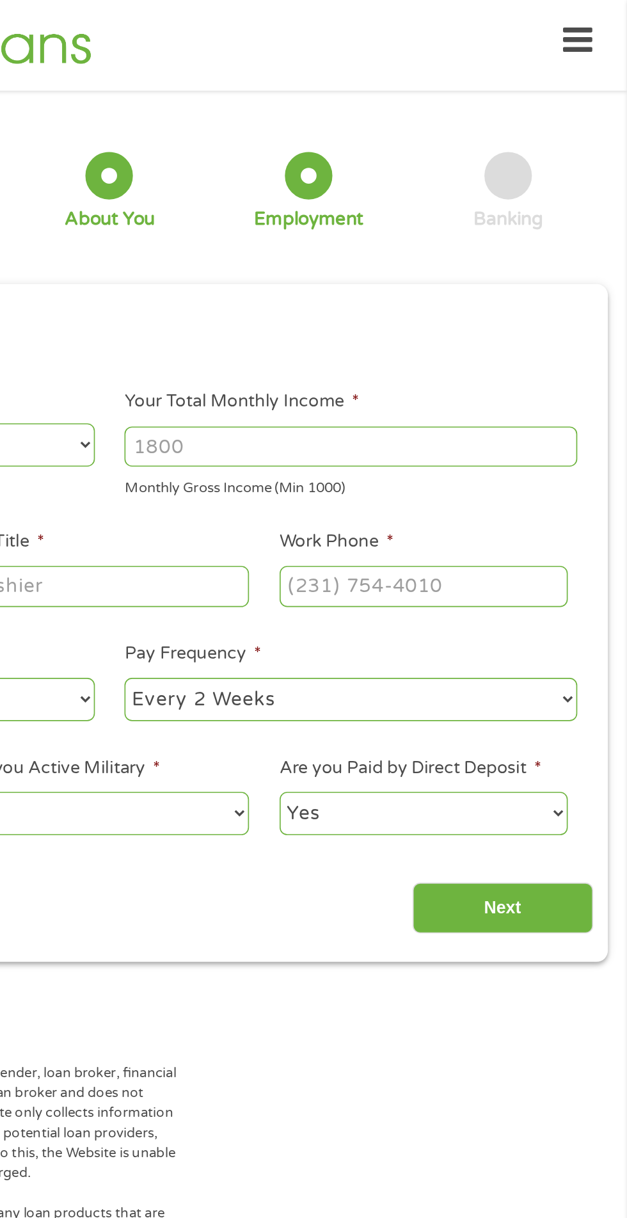
scroll to position [5, 5]
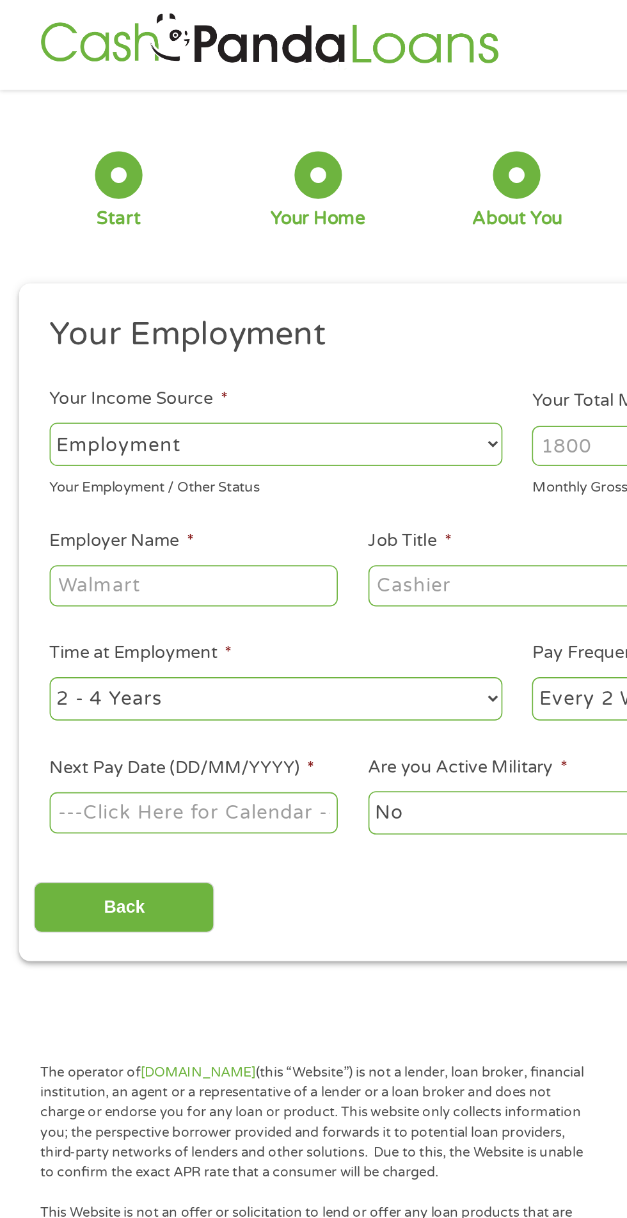
click at [232, 267] on select "--- Choose one --- Employment [DEMOGRAPHIC_DATA] Benefits" at bounding box center [167, 269] width 275 height 26
select select "benefits"
click at [30, 256] on select "--- Choose one --- Employment [DEMOGRAPHIC_DATA] Benefits" at bounding box center [167, 269] width 275 height 26
type input "Other"
type input "[PHONE_NUMBER]"
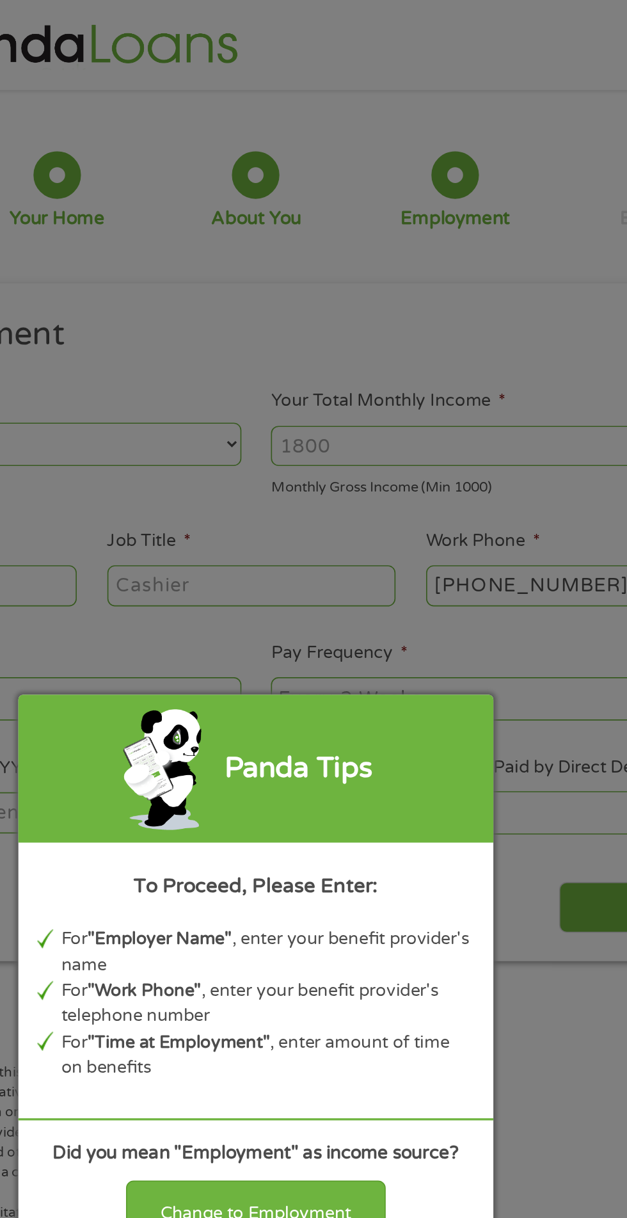
click at [436, 259] on div "Panda Tips To Proceed, Please Enter: For "Employer Name" , enter your benefit p…" at bounding box center [313, 609] width 627 height 1218
click at [426, 285] on div "Panda Tips To Proceed, Please Enter: For "Employer Name" , enter your benefit p…" at bounding box center [313, 609] width 627 height 1218
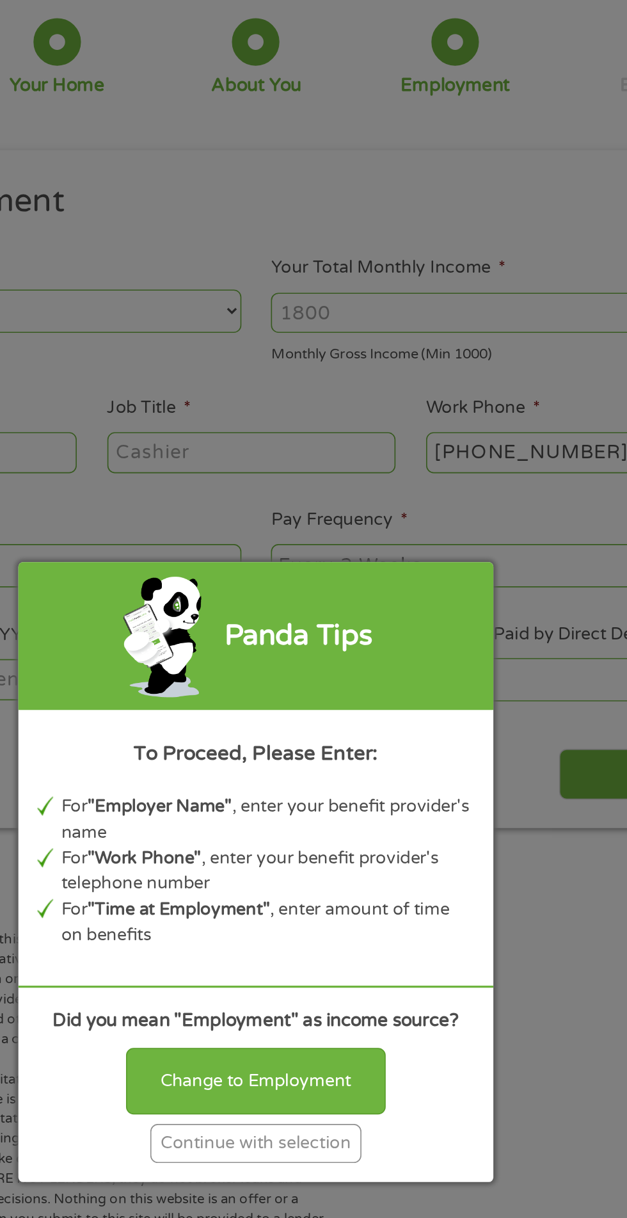
scroll to position [6, 0]
click at [334, 785] on div "Continue with selection" at bounding box center [314, 773] width 128 height 24
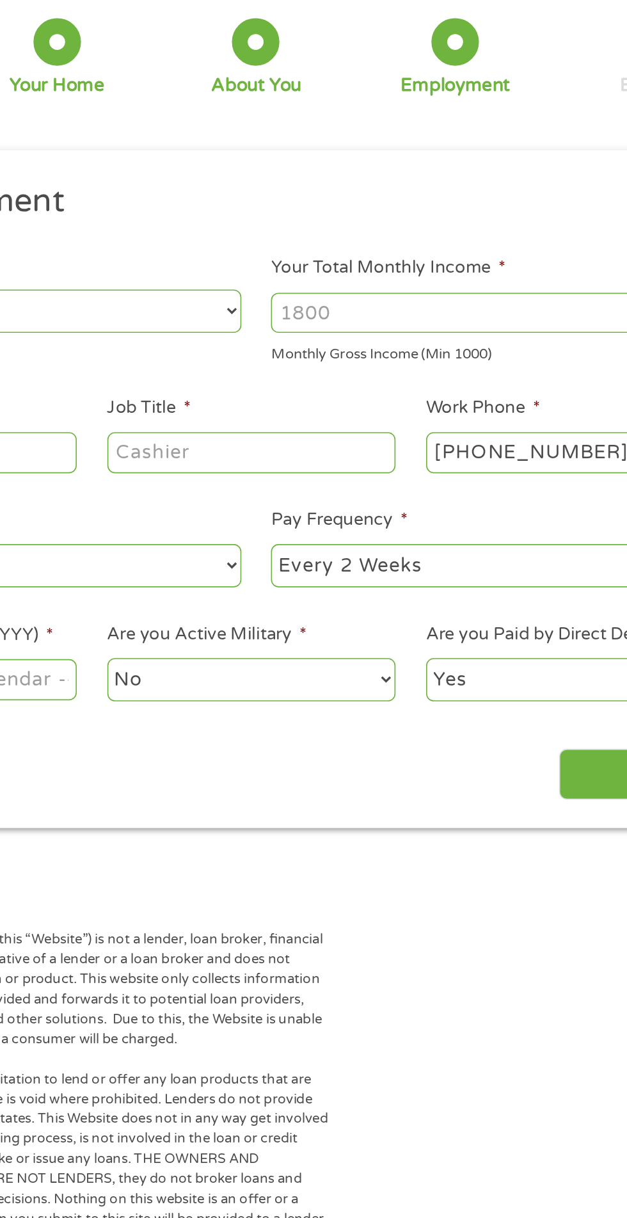
click at [411, 265] on input "Your Total Monthly Income *" at bounding box center [460, 270] width 275 height 24
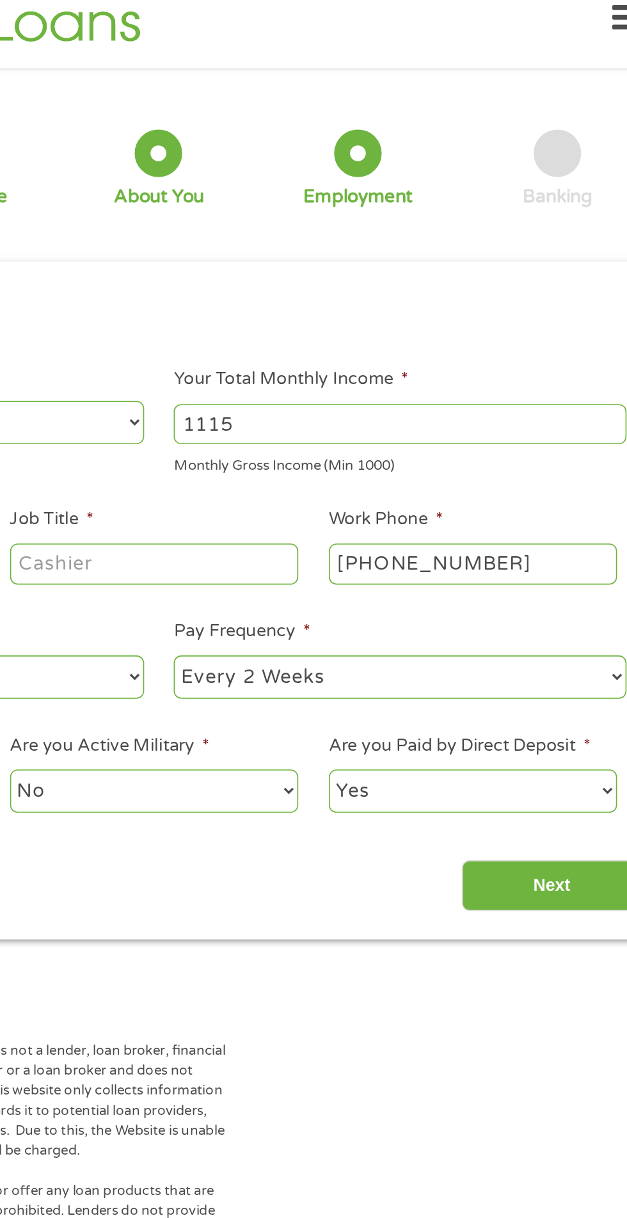
type input "1115"
click at [356, 351] on input "Job Title *" at bounding box center [310, 354] width 175 height 24
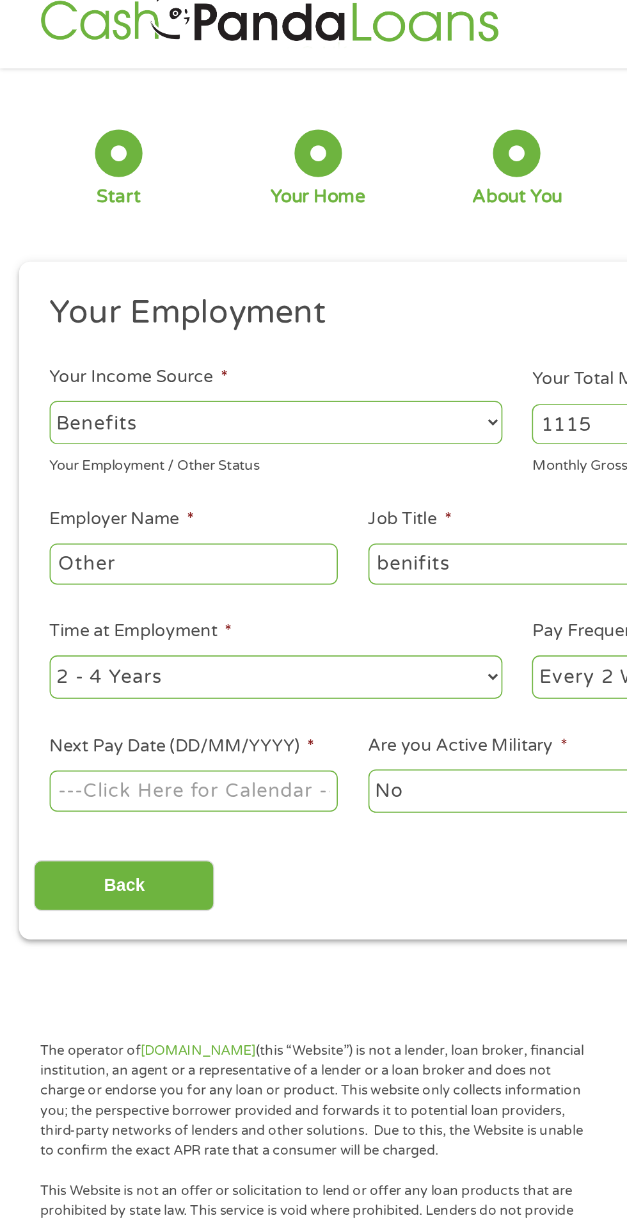
type input "benifits"
click at [161, 355] on input "Other" at bounding box center [117, 354] width 175 height 24
type input "O"
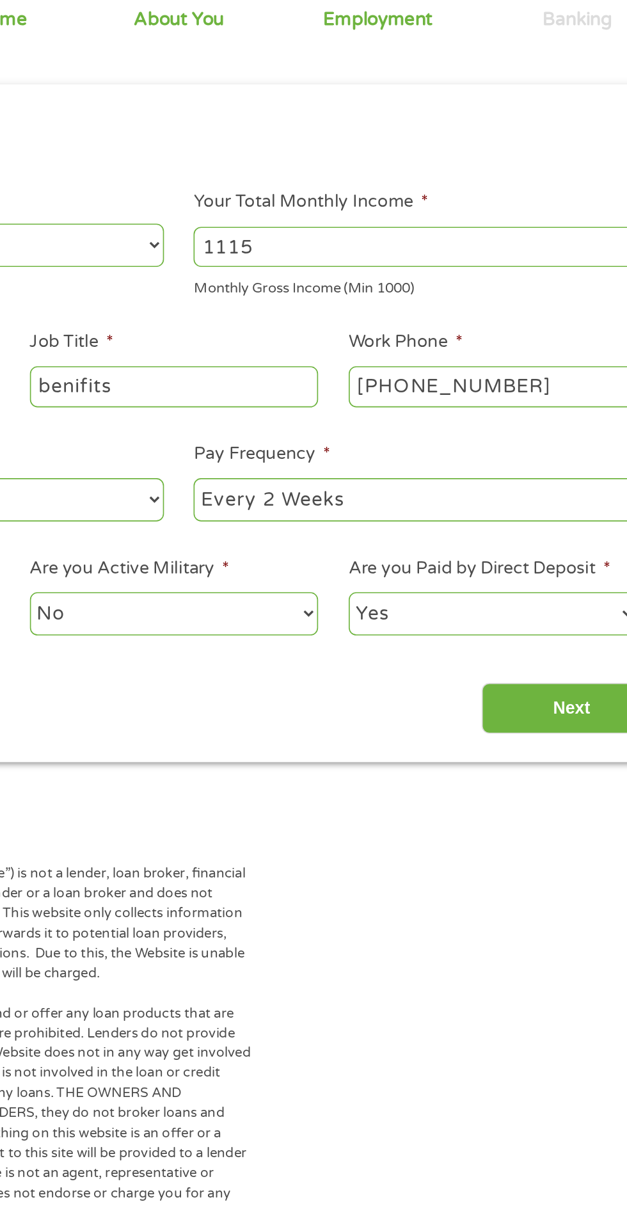
type input "tulare works"
click at [463, 427] on select "--- Choose one --- Every 2 Weeks Every Week Monthly Semi-Monthly" at bounding box center [460, 423] width 275 height 26
select select "monthly"
click at [323, 411] on select "--- Choose one --- Every 2 Weeks Every Week Monthly Semi-Monthly" at bounding box center [460, 423] width 275 height 26
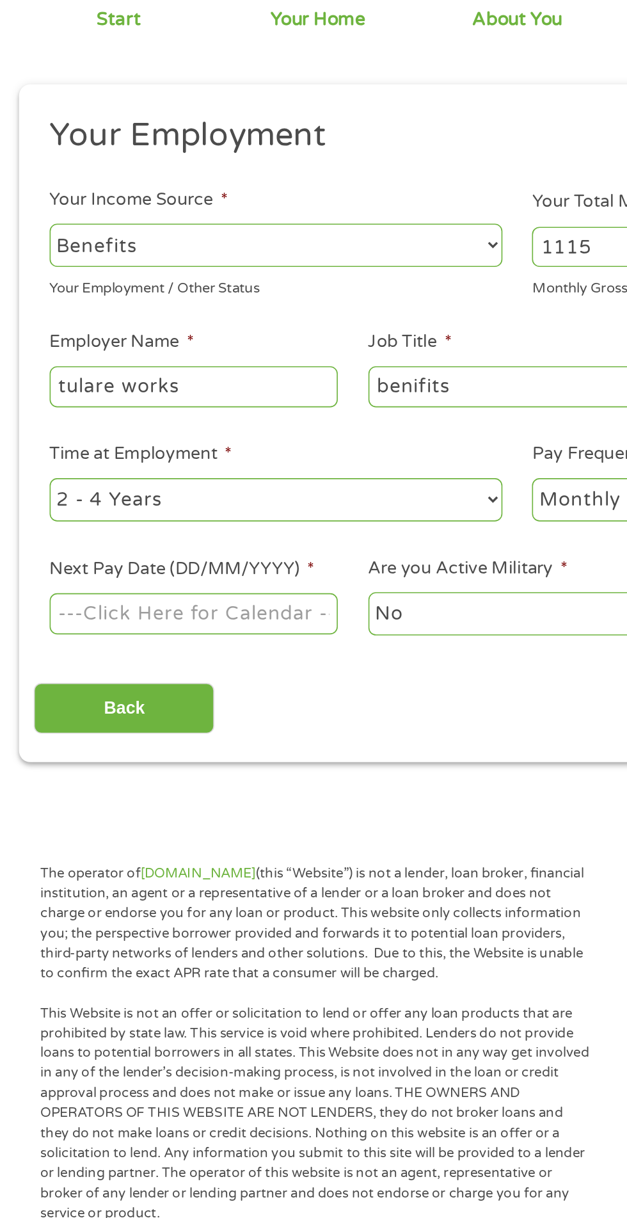
click at [146, 492] on body "Home Get Loan Offer How it works FAQs Blog Cash Loans Quick Loans Online Loans …" at bounding box center [313, 970] width 627 height 1952
click at [170, 504] on input "Next Pay Date (DD/MM/YYYY) *" at bounding box center [117, 492] width 175 height 24
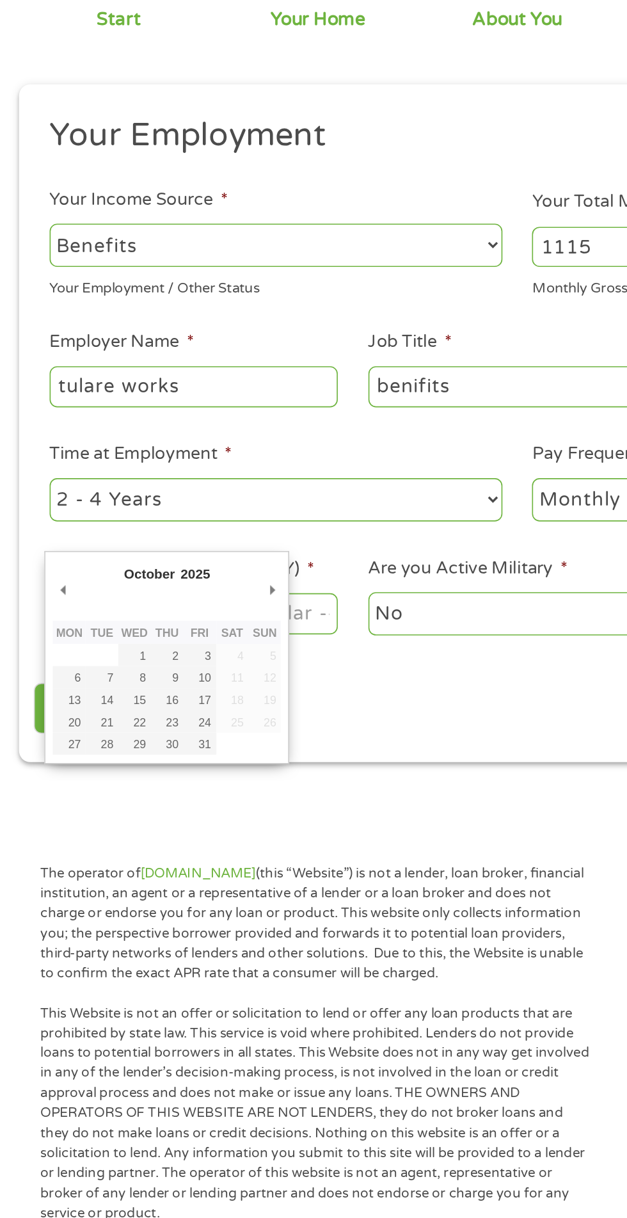
type input "[DATE]"
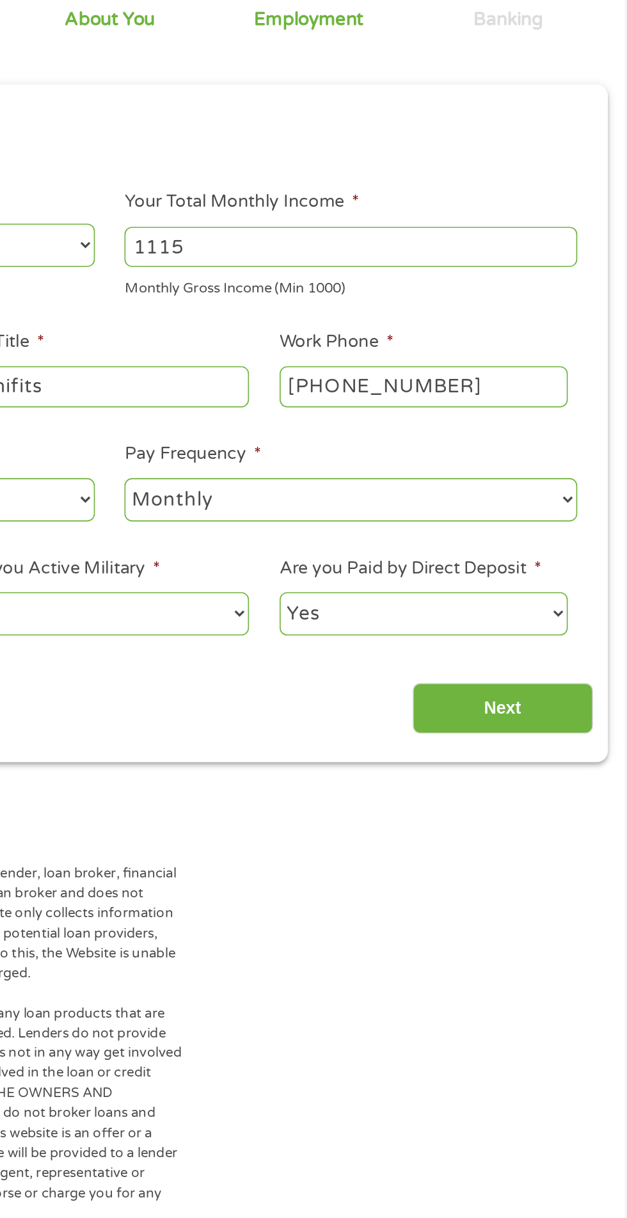
click at [534, 559] on input "Next" at bounding box center [551, 549] width 109 height 31
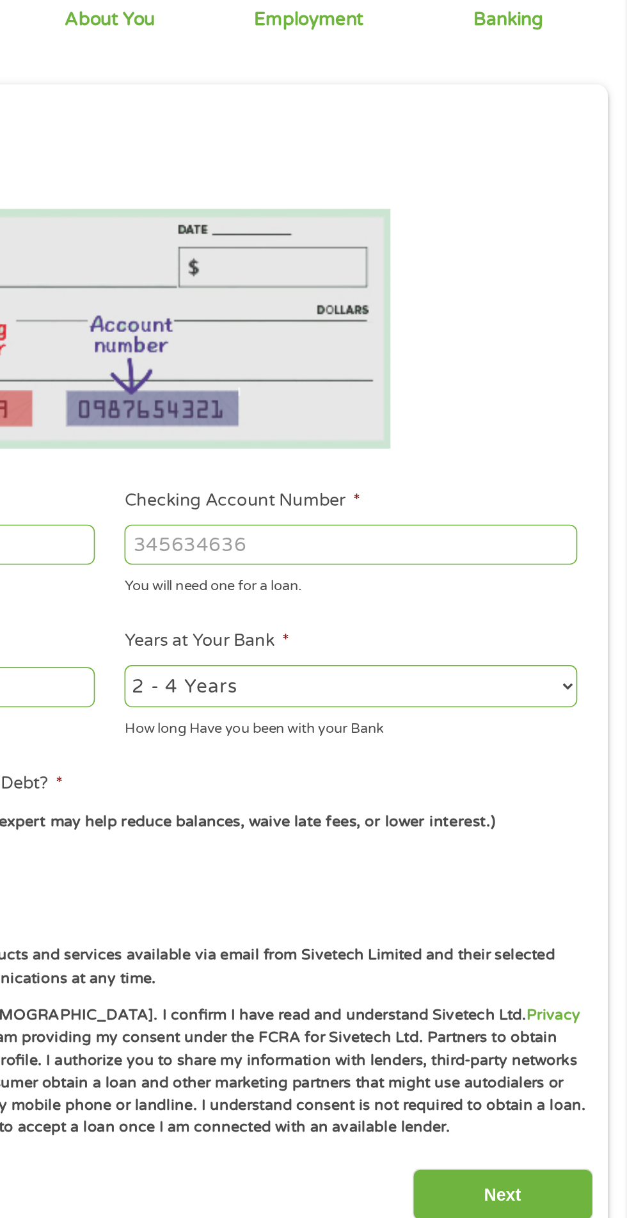
scroll to position [5, 5]
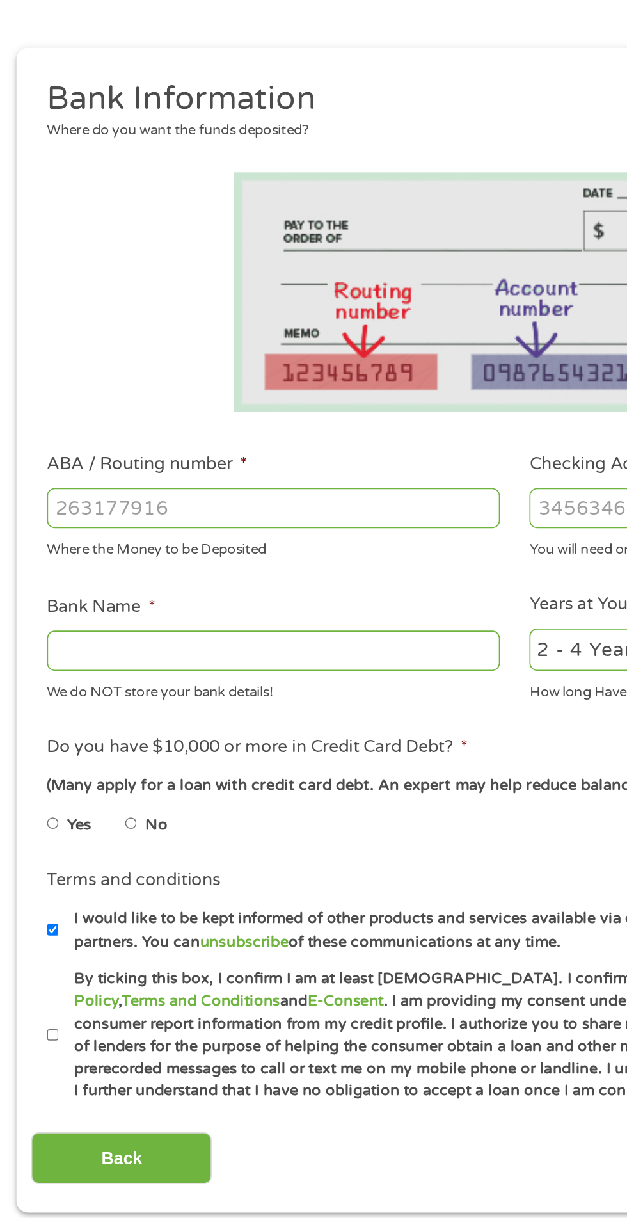
click at [187, 447] on input "ABA / Routing number *" at bounding box center [167, 450] width 275 height 24
type input "041215663"
type input "SUTTON BANK"
click at [138, 455] on input "041215663" at bounding box center [167, 450] width 275 height 24
type input "041215663"
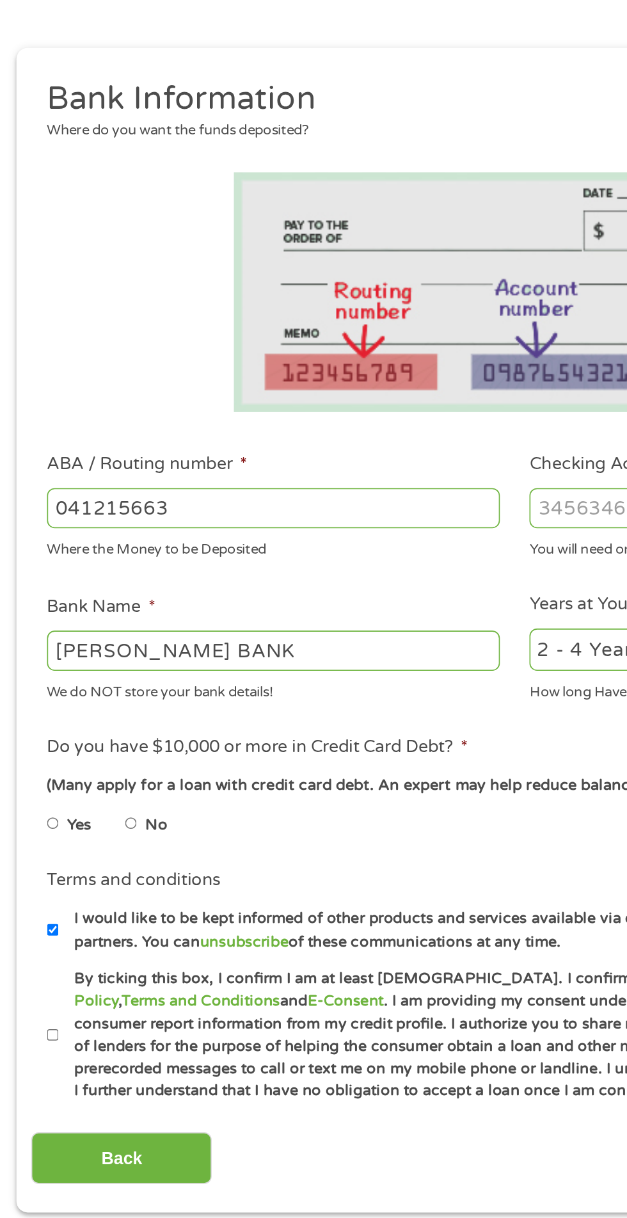
click at [350, 450] on input "Checking Account Number *" at bounding box center [460, 450] width 275 height 24
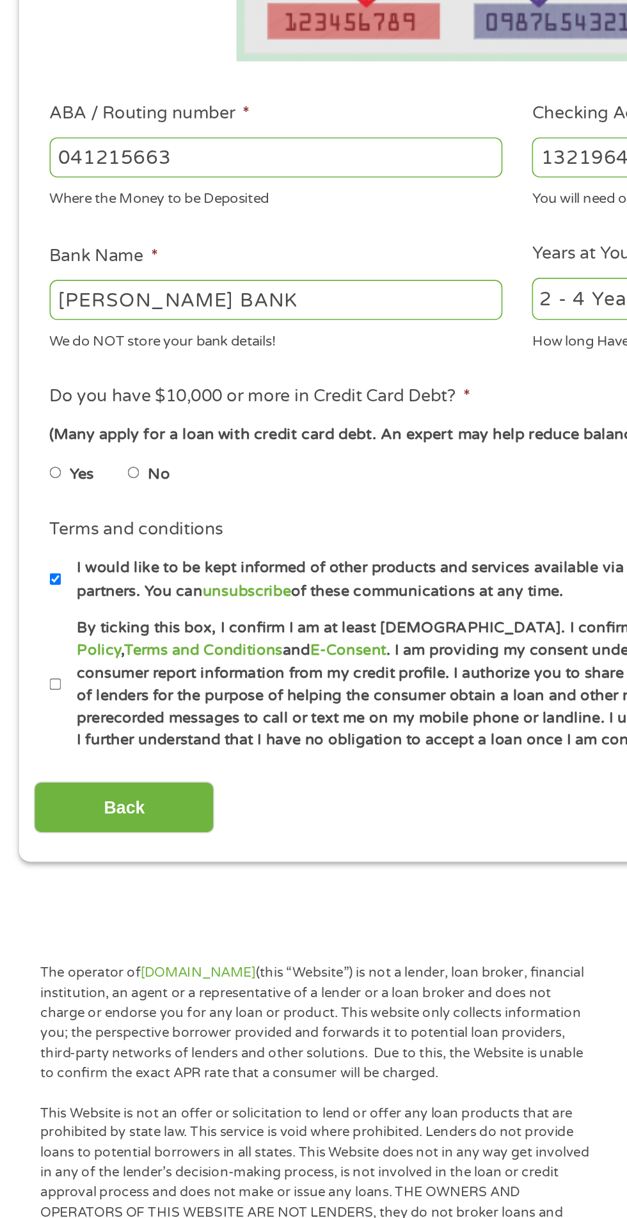
type input "1321964718604"
click at [100, 644] on label "No" at bounding box center [96, 642] width 13 height 14
click at [85, 644] on input "No" at bounding box center [81, 642] width 8 height 20
radio input "true"
click at [35, 763] on input "By ticking this box, I confirm I am at least [DEMOGRAPHIC_DATA]. I confirm I ha…" at bounding box center [34, 770] width 8 height 20
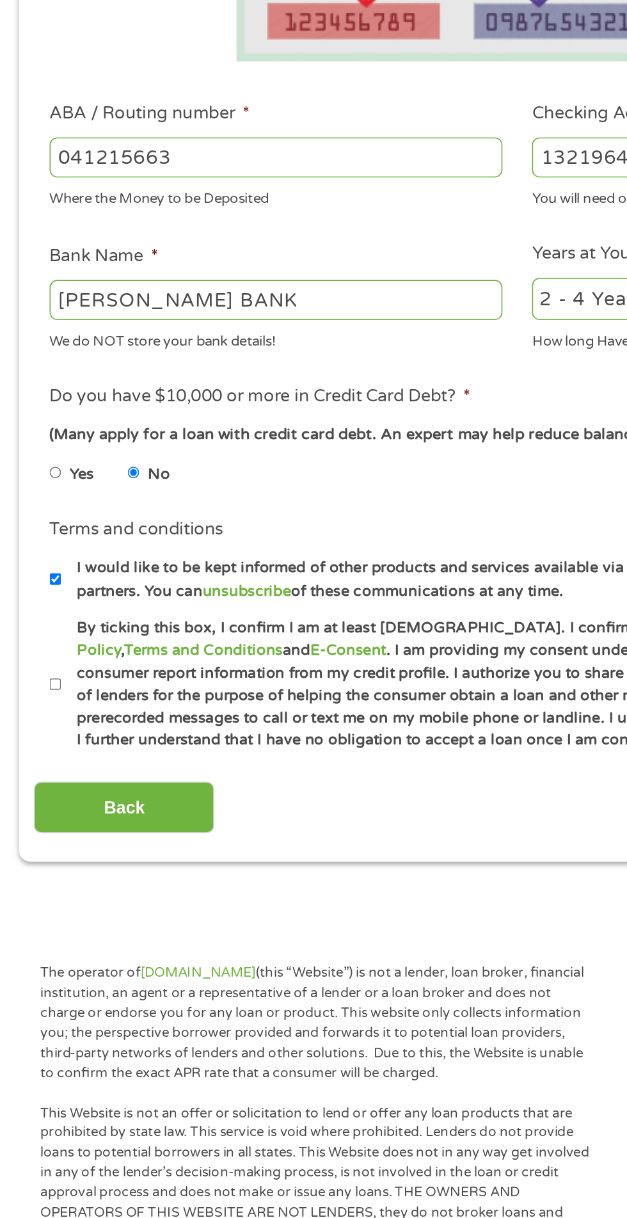
checkbox input "true"
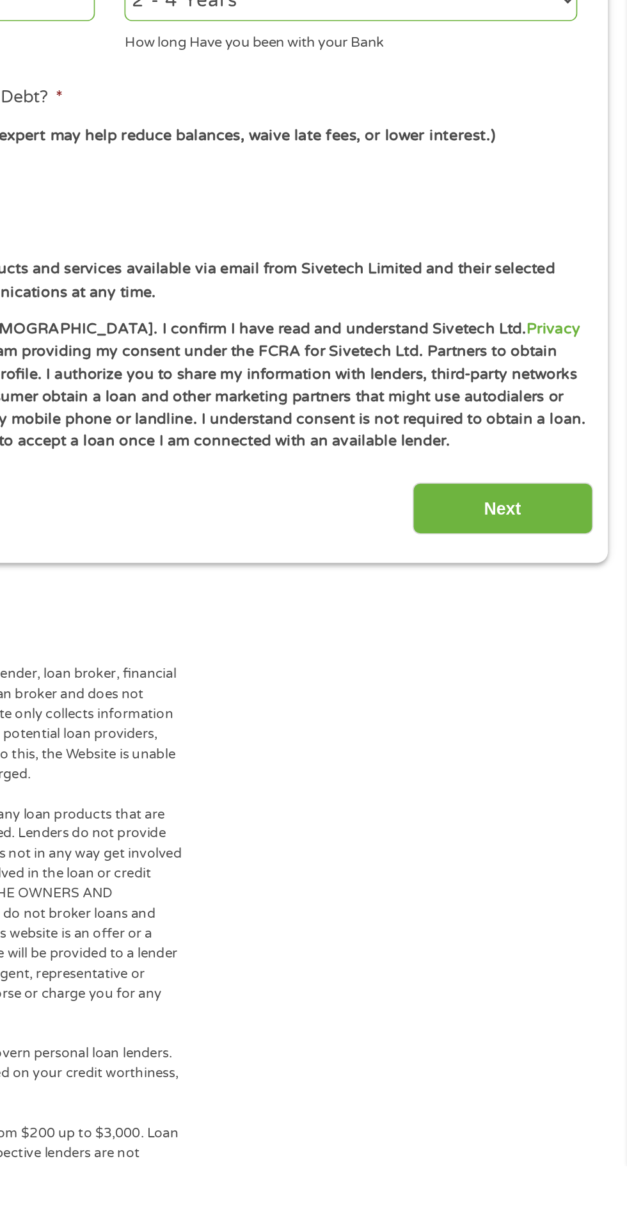
scroll to position [33, 0]
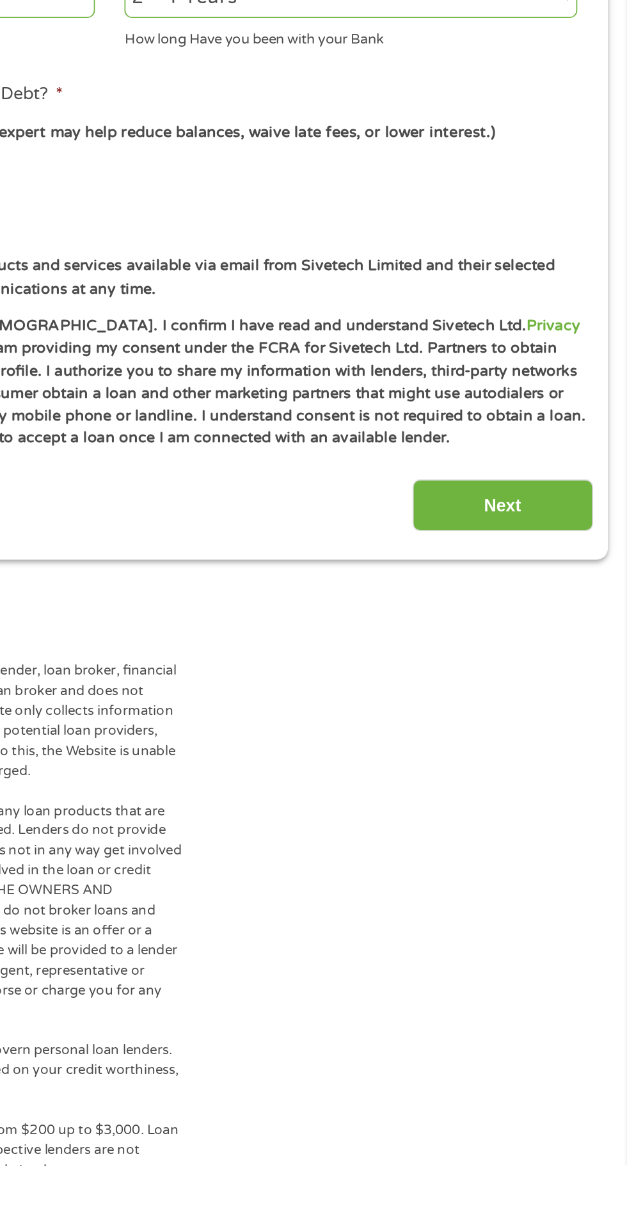
click at [552, 812] on input "Next" at bounding box center [551, 817] width 109 height 31
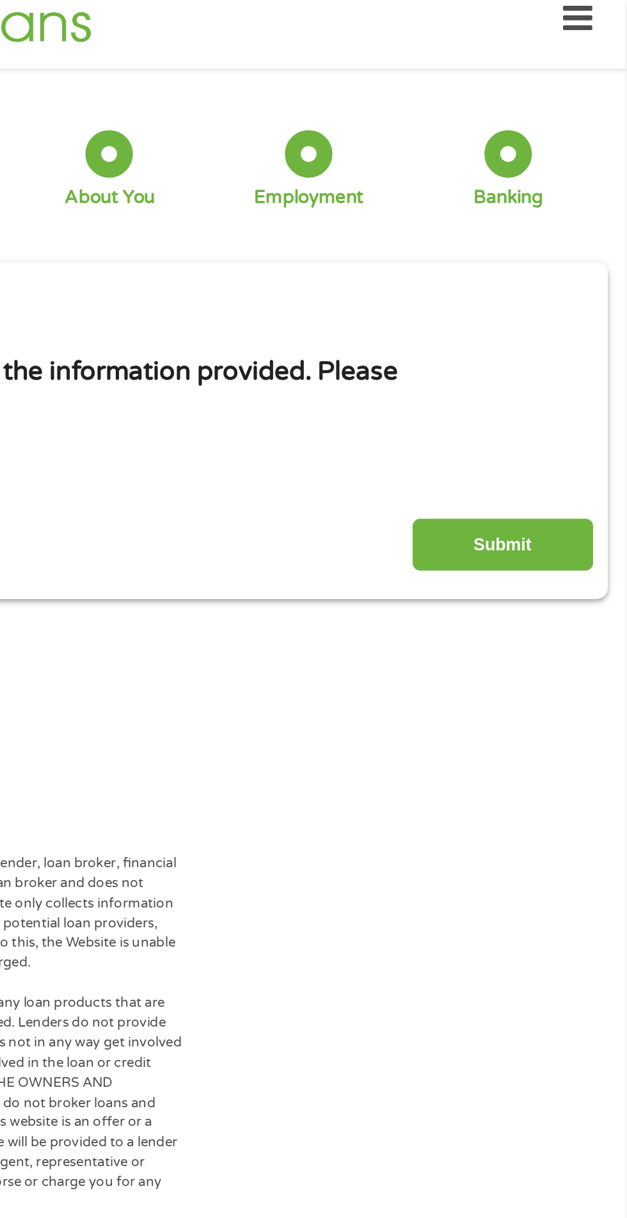
scroll to position [0, 0]
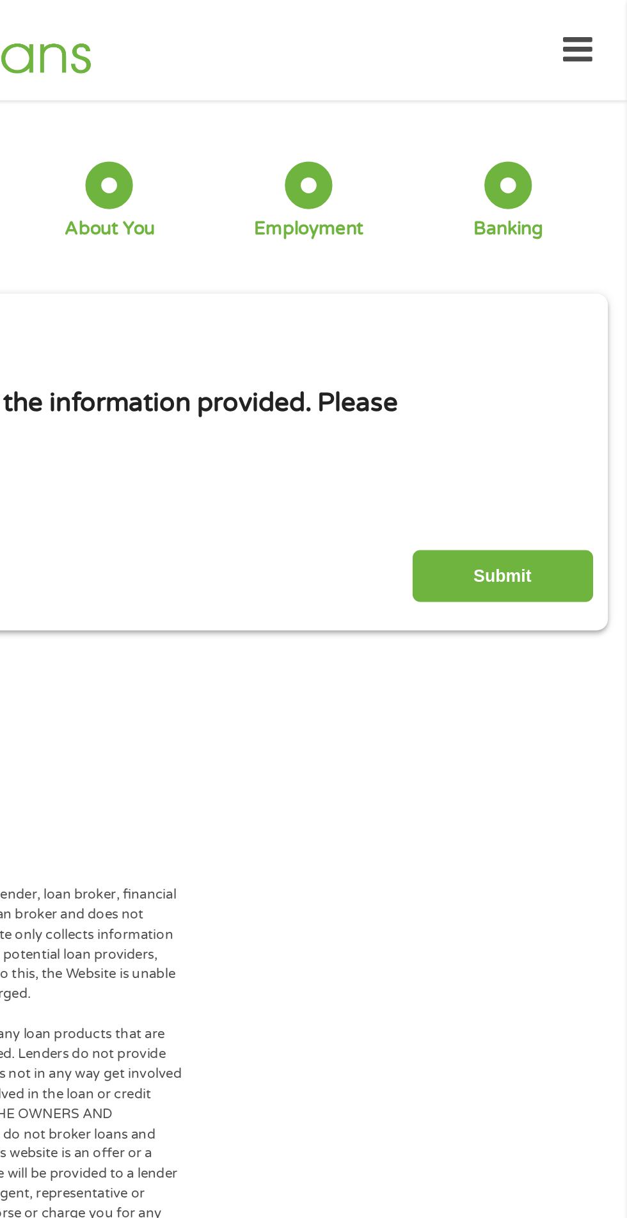
click at [557, 353] on input "Submit" at bounding box center [551, 348] width 109 height 31
